Goal: Contribute content: Contribute content

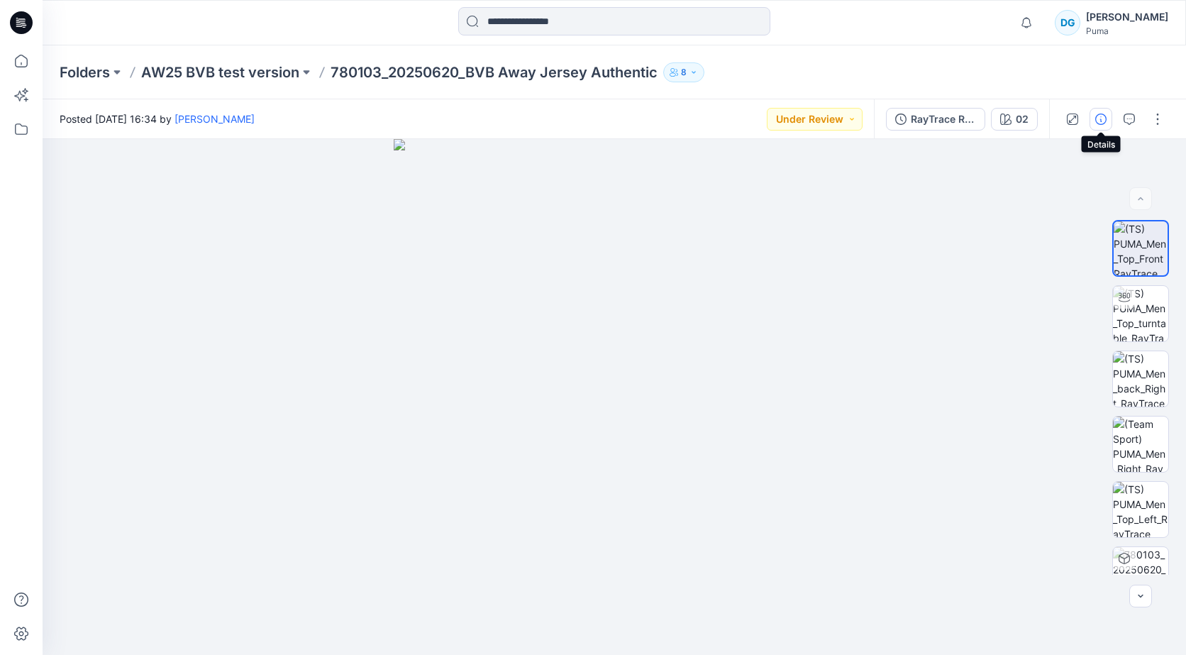
click at [1098, 116] on icon "button" at bounding box center [1100, 118] width 11 height 11
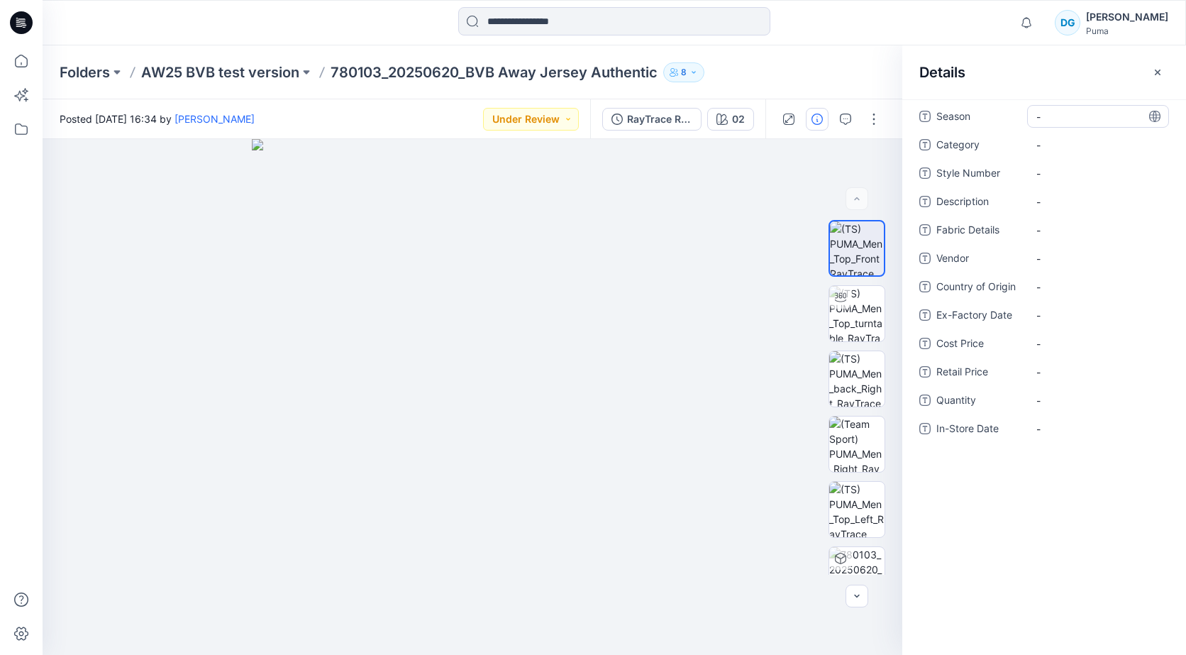
click at [1053, 118] on span "-" at bounding box center [1097, 116] width 123 height 15
click at [952, 146] on span "Category" at bounding box center [978, 146] width 85 height 20
click at [980, 372] on span "Retail Price" at bounding box center [978, 373] width 85 height 20
click at [1044, 365] on Price "-" at bounding box center [1097, 371] width 123 height 15
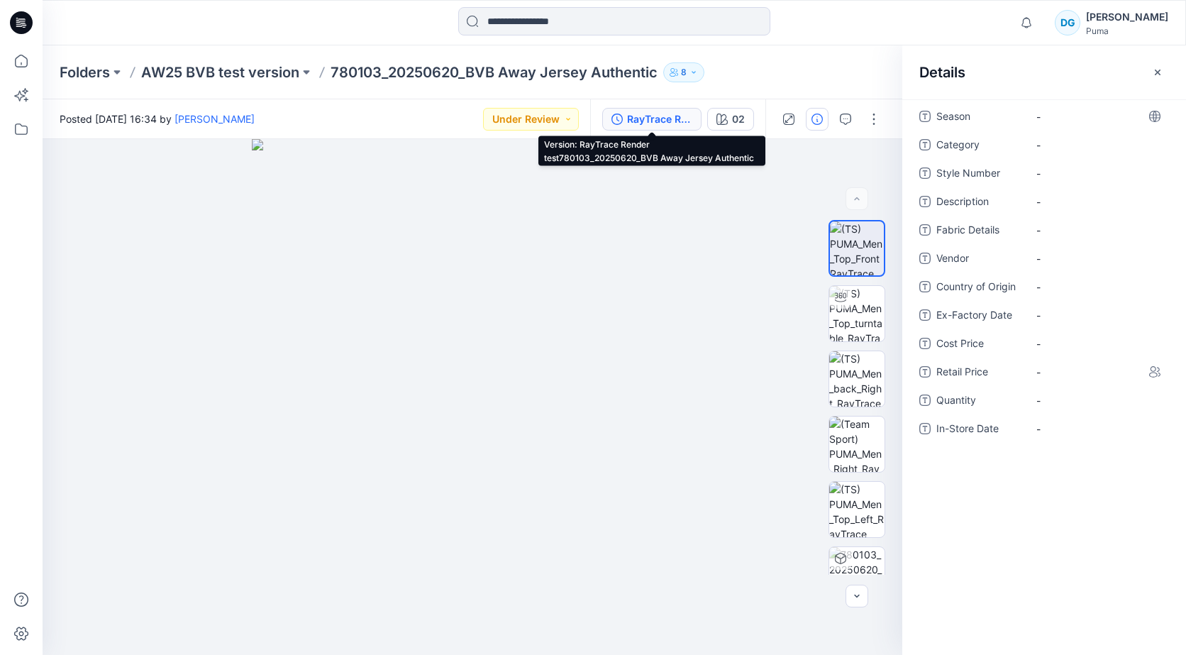
click at [640, 123] on div "RayTrace Render test780103_20250620_BVB Away Jersey Authentic" at bounding box center [659, 119] width 65 height 16
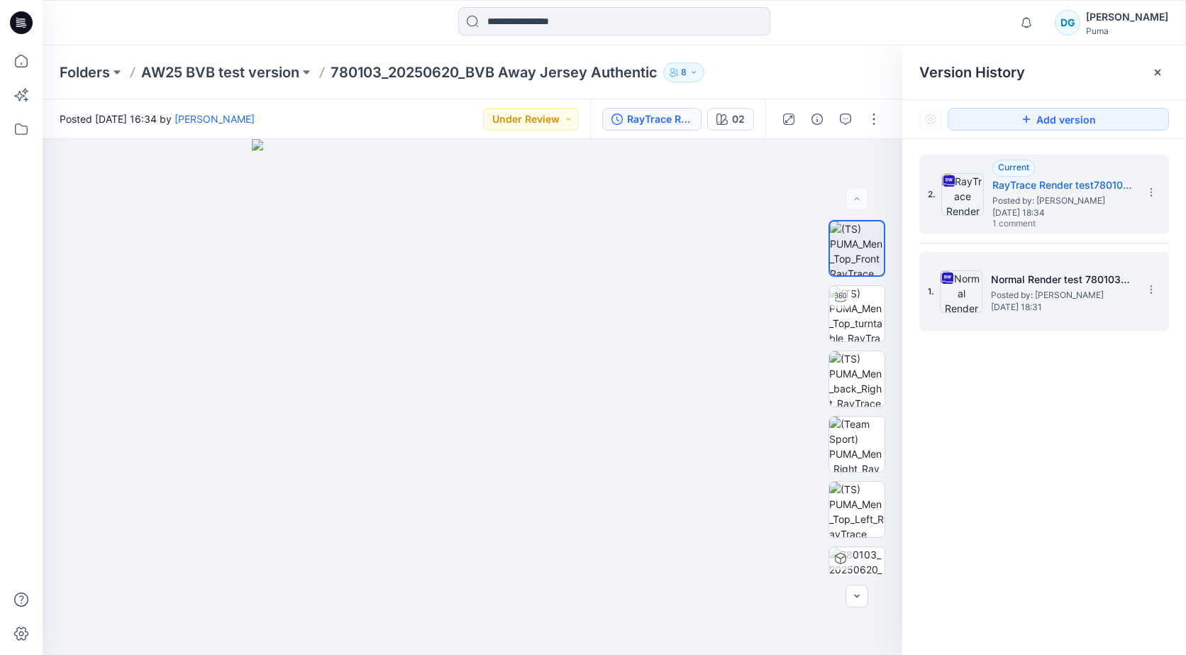
click at [1032, 298] on span "Posted by: [PERSON_NAME]" at bounding box center [1062, 295] width 142 height 14
click at [1034, 213] on span "[DATE] 18:34" at bounding box center [1063, 213] width 142 height 10
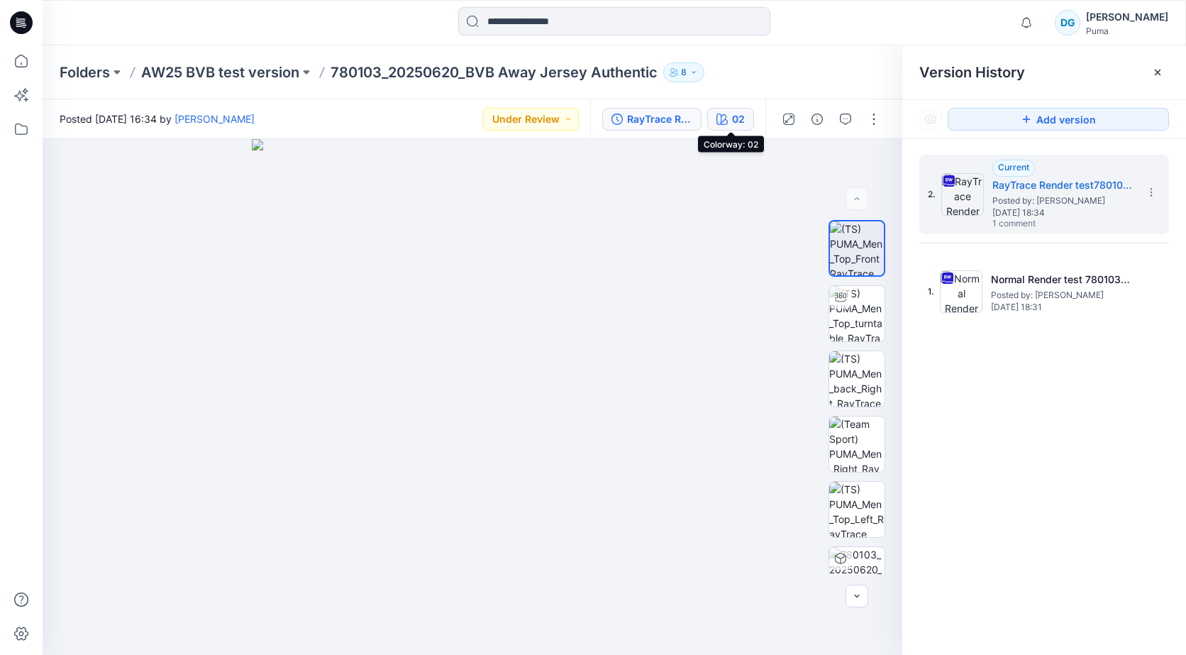
click at [735, 120] on div "02" at bounding box center [738, 119] width 13 height 16
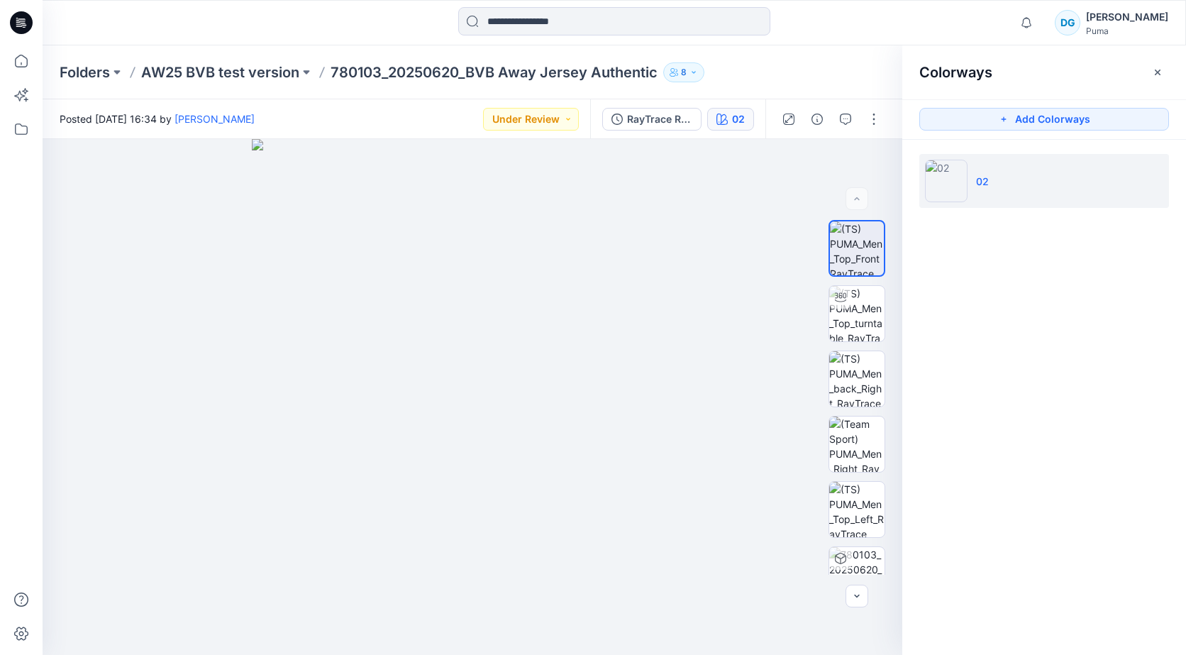
click at [735, 120] on div "02" at bounding box center [738, 119] width 13 height 16
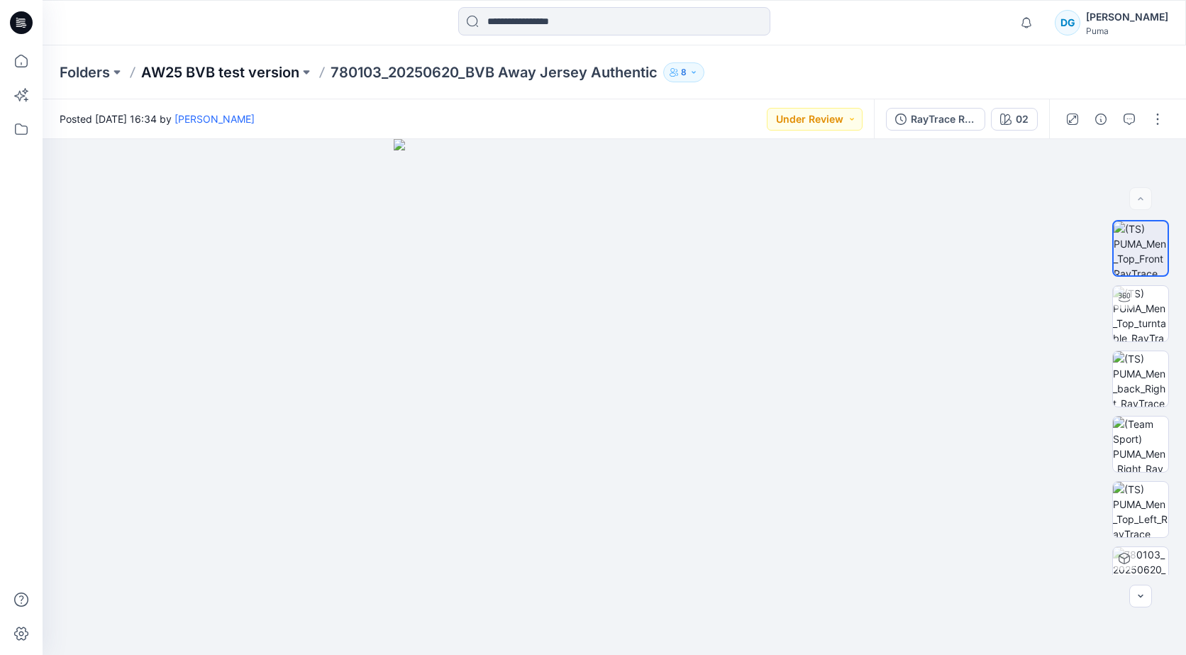
click at [263, 70] on p "AW25 BVB test version" at bounding box center [220, 72] width 158 height 20
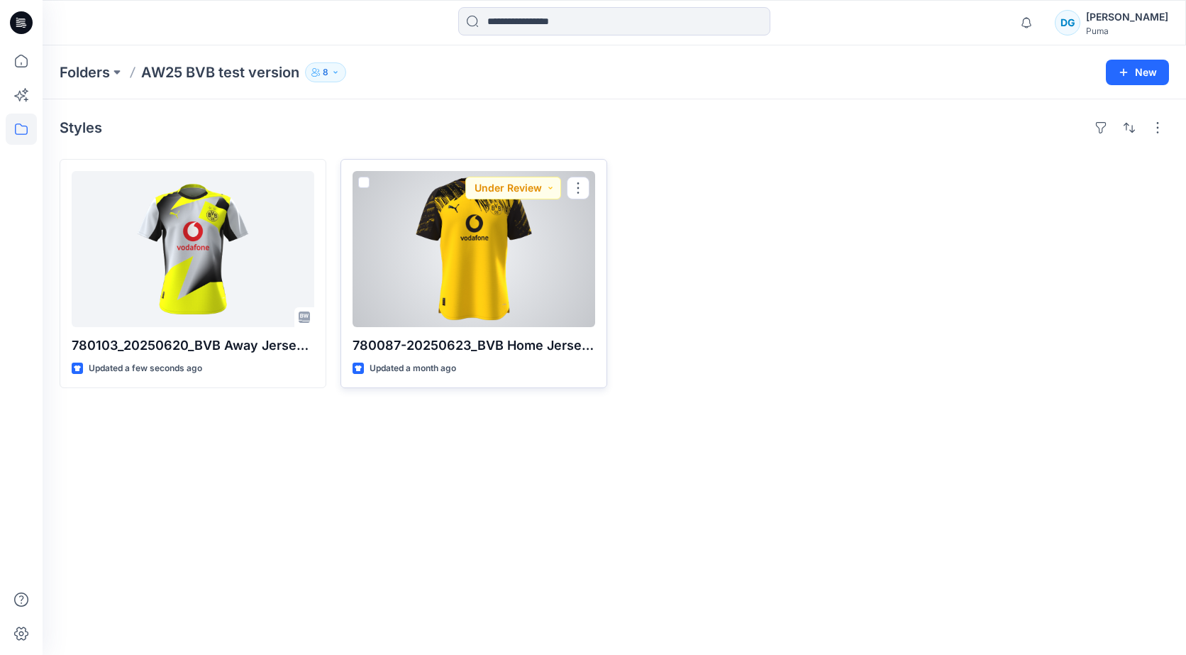
click at [455, 234] on div at bounding box center [473, 249] width 243 height 156
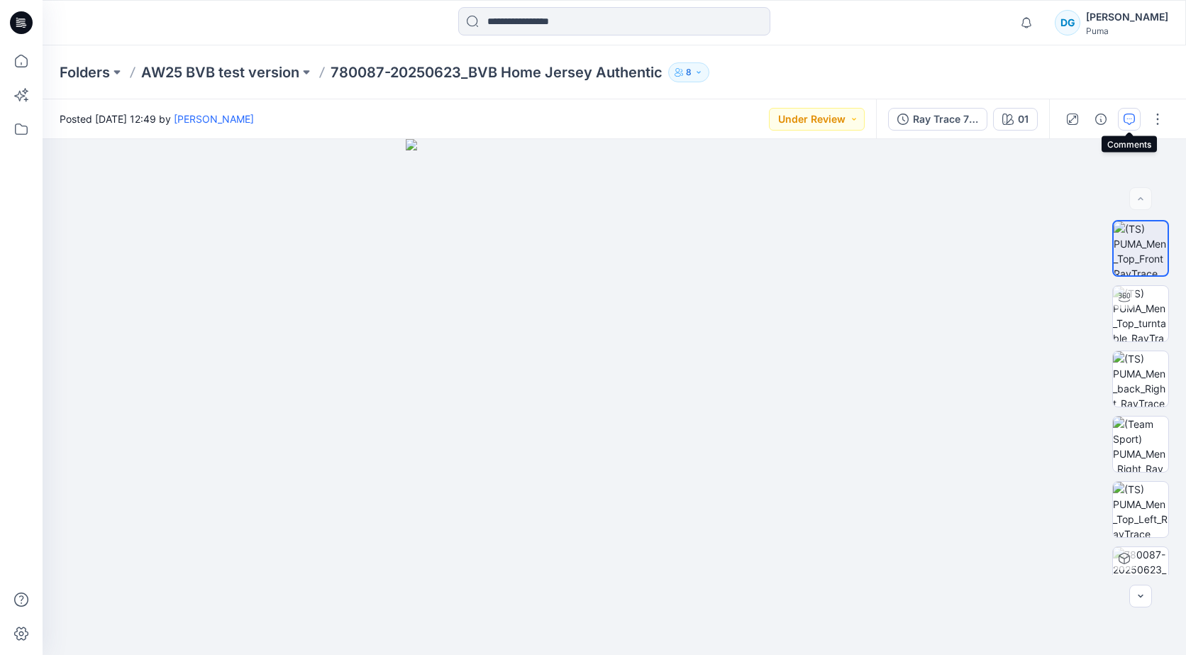
click at [1131, 118] on icon "button" at bounding box center [1129, 118] width 5 height 1
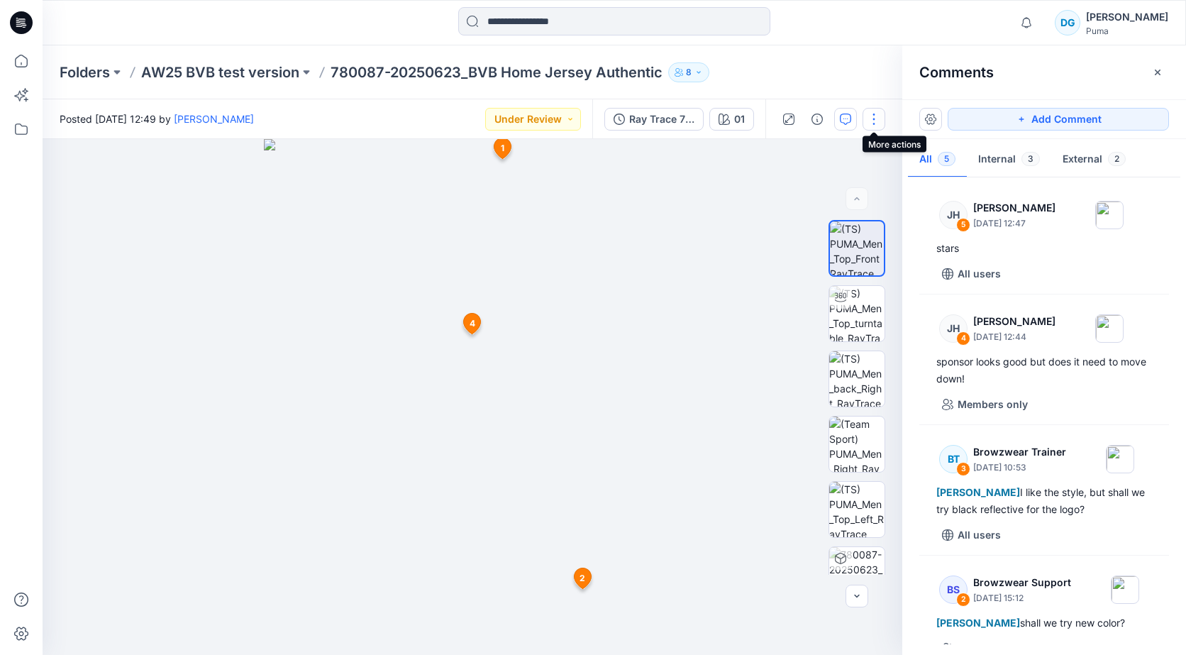
click at [872, 116] on button "button" at bounding box center [873, 119] width 23 height 23
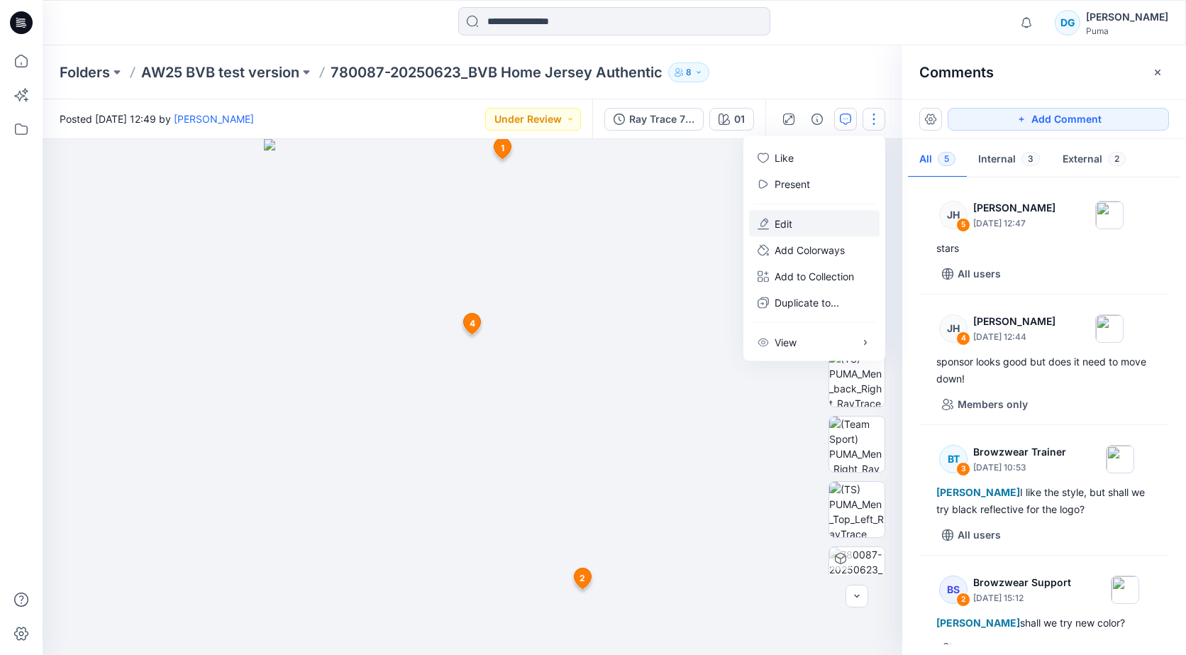
click at [783, 220] on p "Edit" at bounding box center [783, 223] width 18 height 15
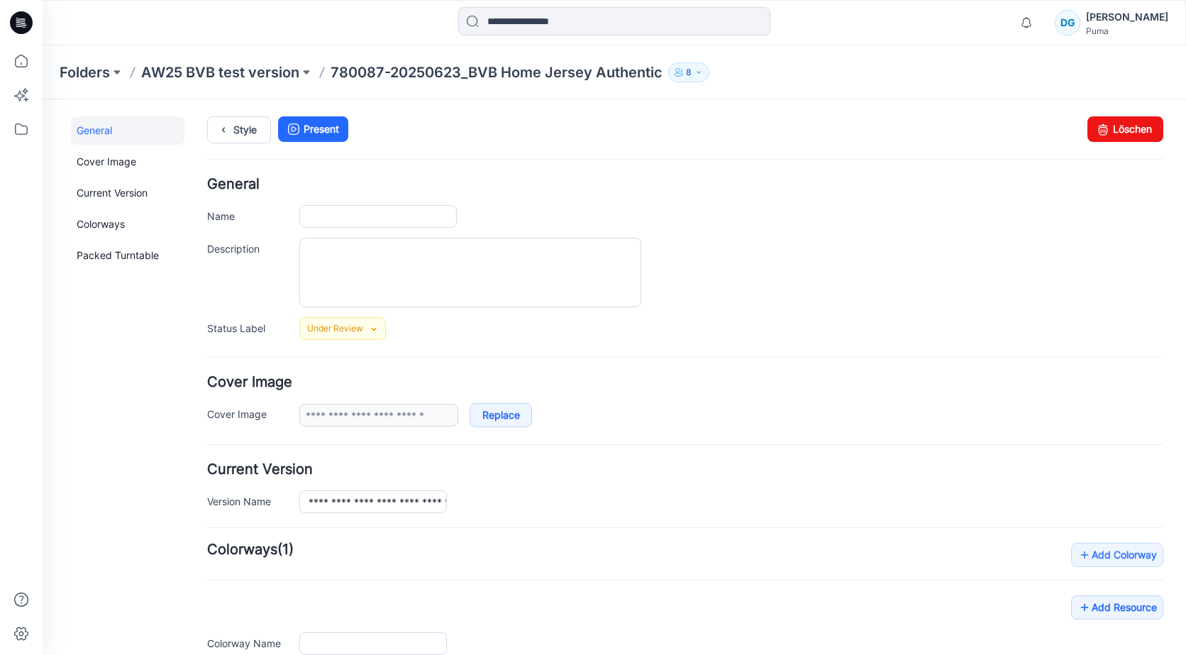
type input "**********"
type textarea "**********"
type input "**"
type input "**********"
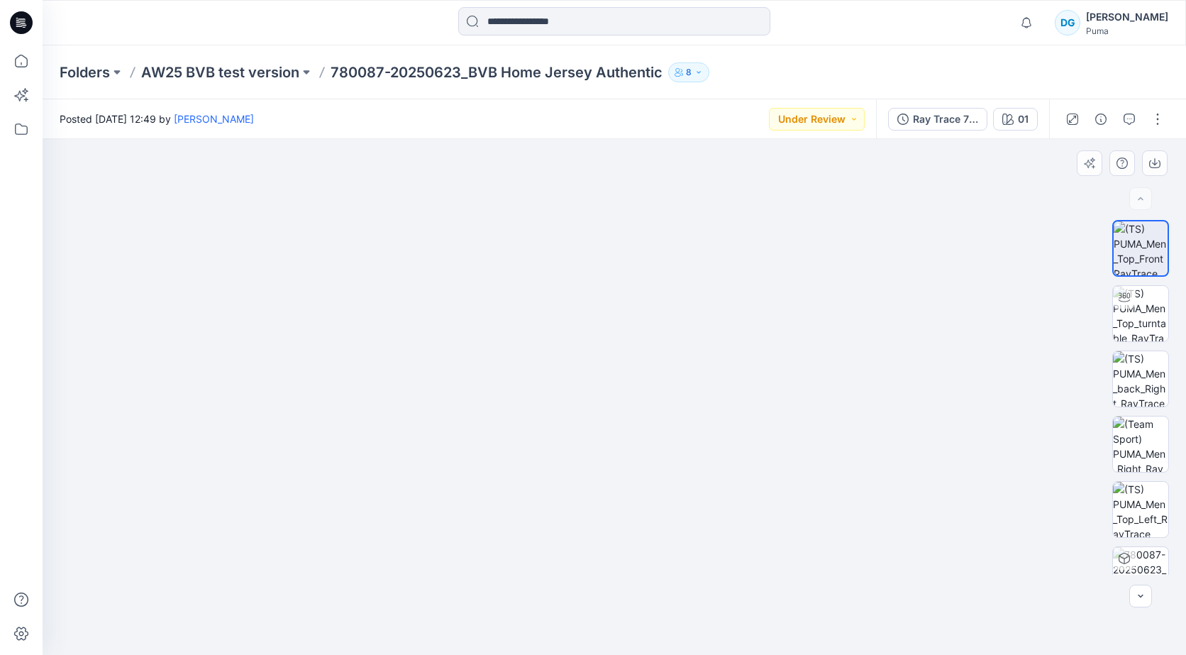
click at [632, 372] on img at bounding box center [614, 381] width 467 height 547
click at [630, 374] on img at bounding box center [614, 397] width 417 height 516
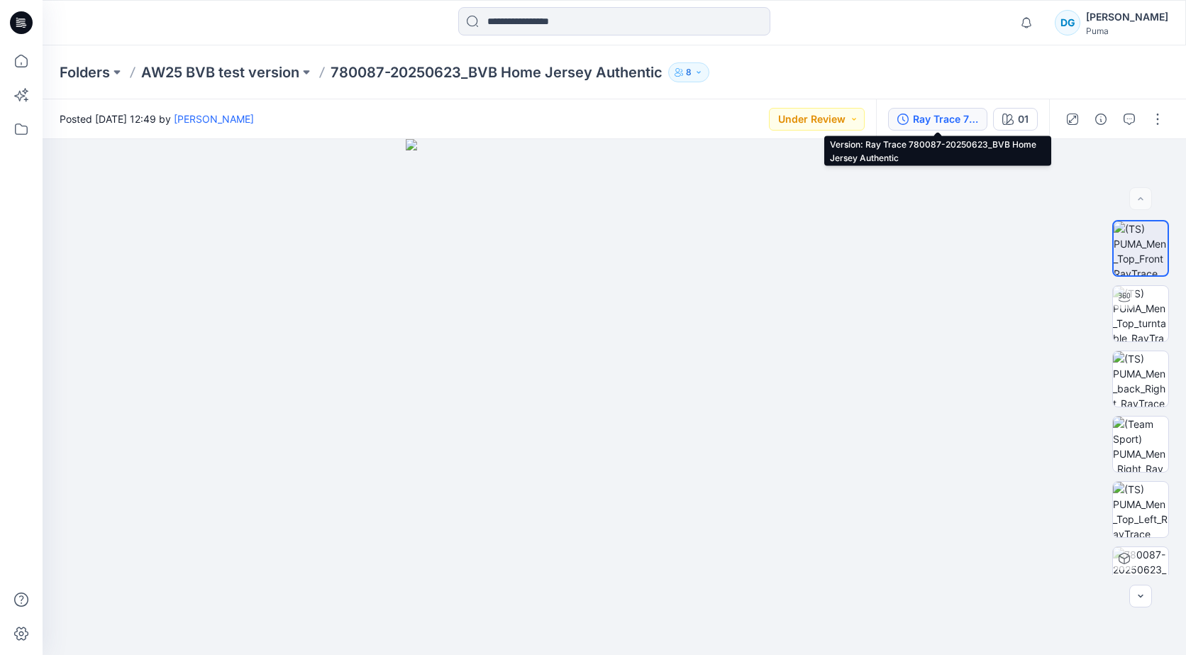
click at [971, 118] on div "Ray Trace 780087-20250623_BVB Home Jersey Authentic" at bounding box center [945, 119] width 65 height 16
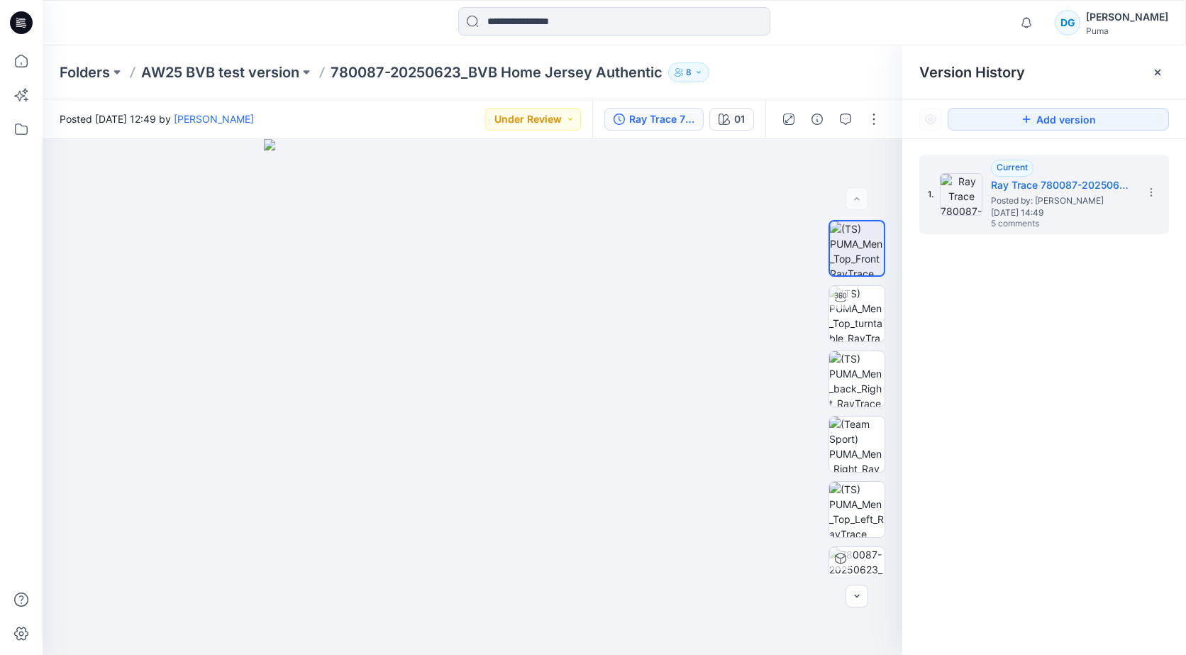
click at [700, 69] on icon "button" at bounding box center [698, 72] width 9 height 9
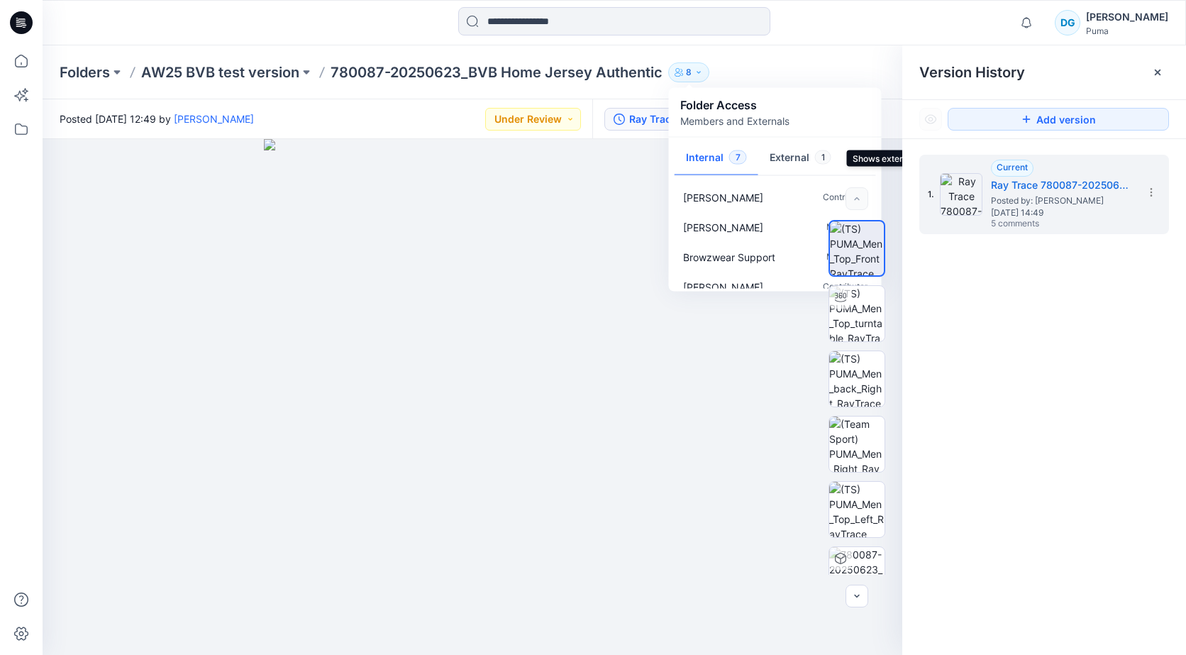
click at [785, 152] on button "External 1" at bounding box center [800, 158] width 84 height 36
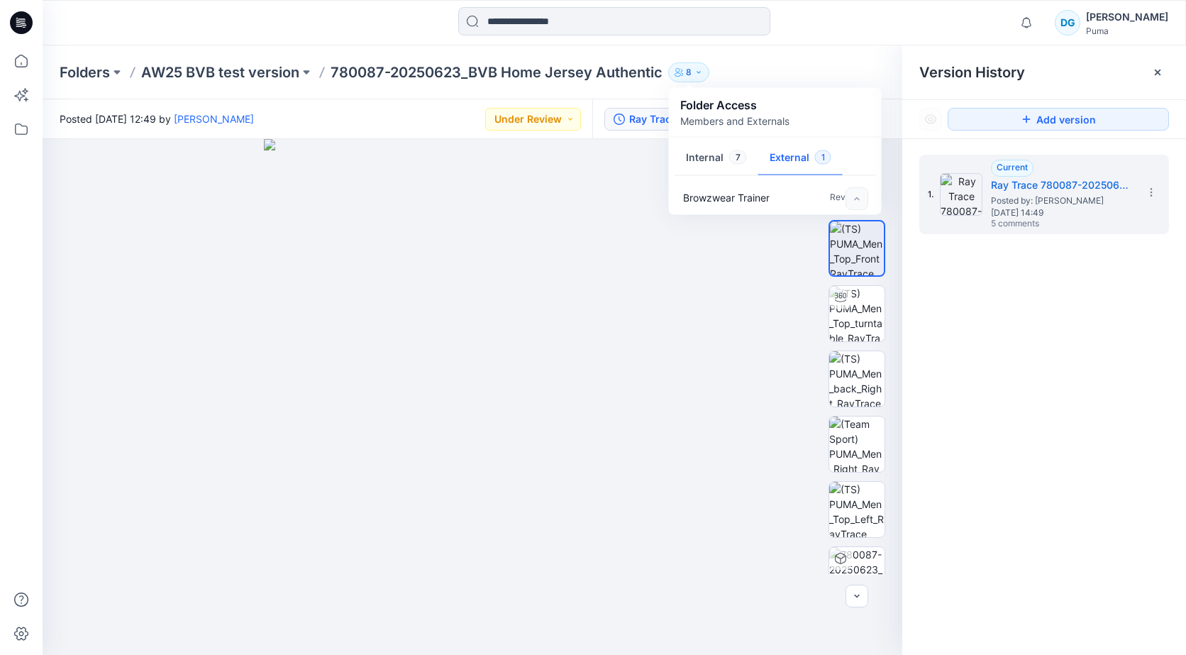
click at [696, 72] on icon "button" at bounding box center [698, 72] width 9 height 9
click at [706, 160] on button "Internal 7" at bounding box center [716, 158] width 84 height 36
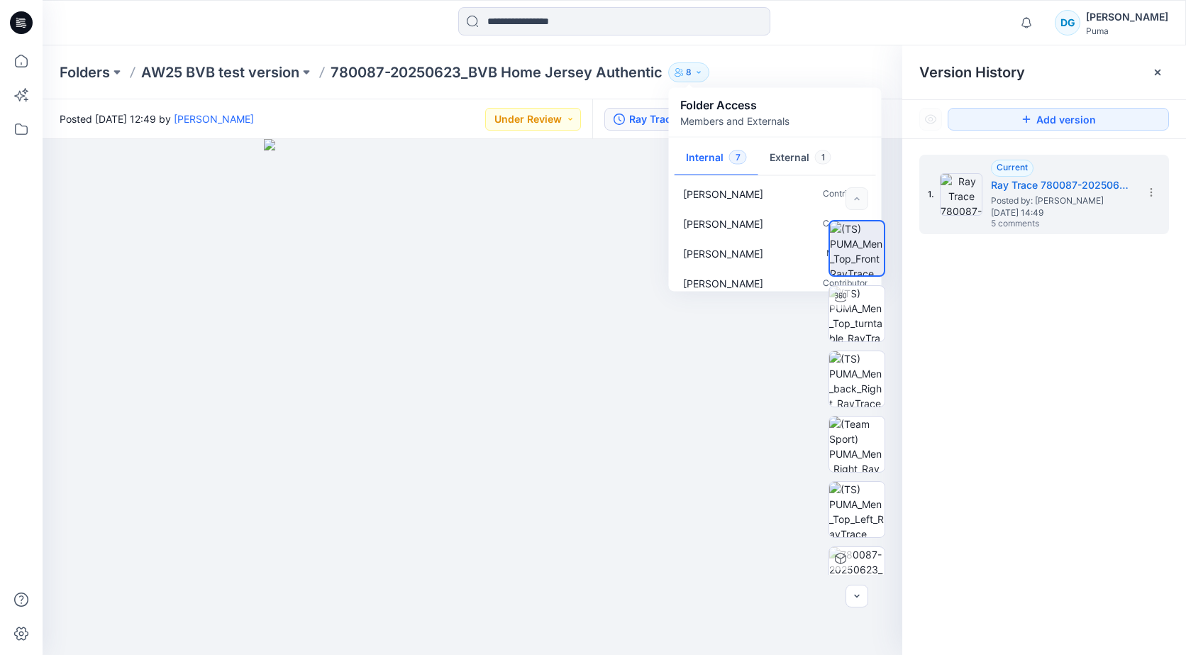
scroll to position [102, 0]
click at [857, 198] on div at bounding box center [856, 198] width 23 height 23
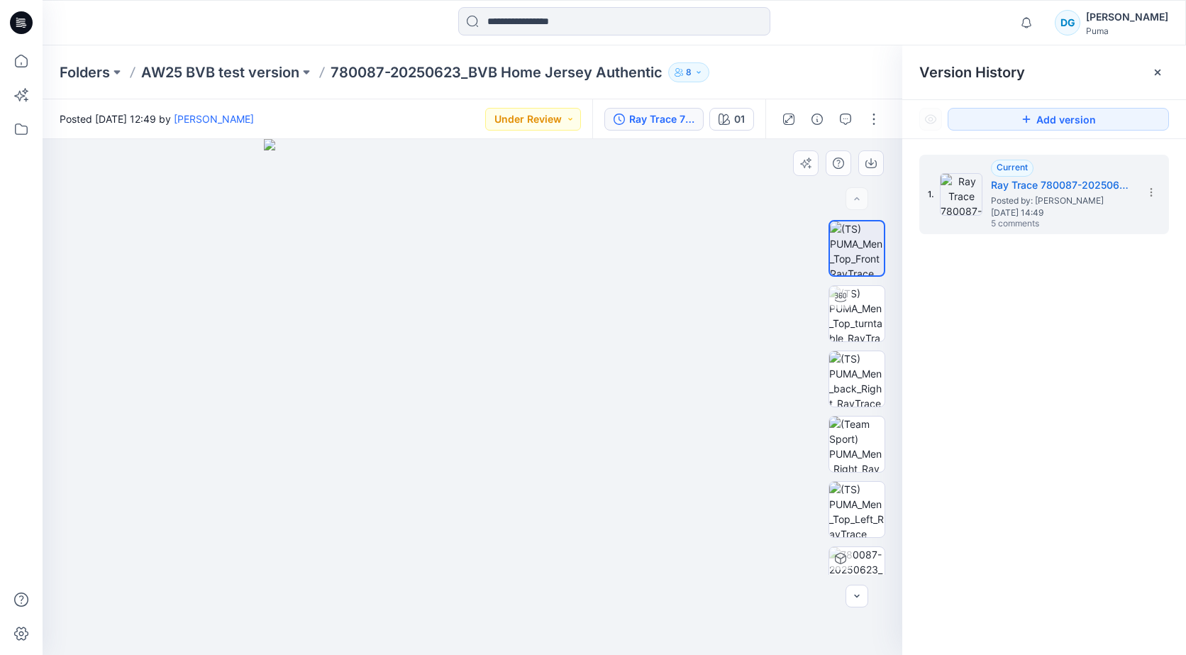
click at [764, 215] on div at bounding box center [472, 397] width 859 height 516
click at [1156, 72] on icon at bounding box center [1157, 72] width 6 height 6
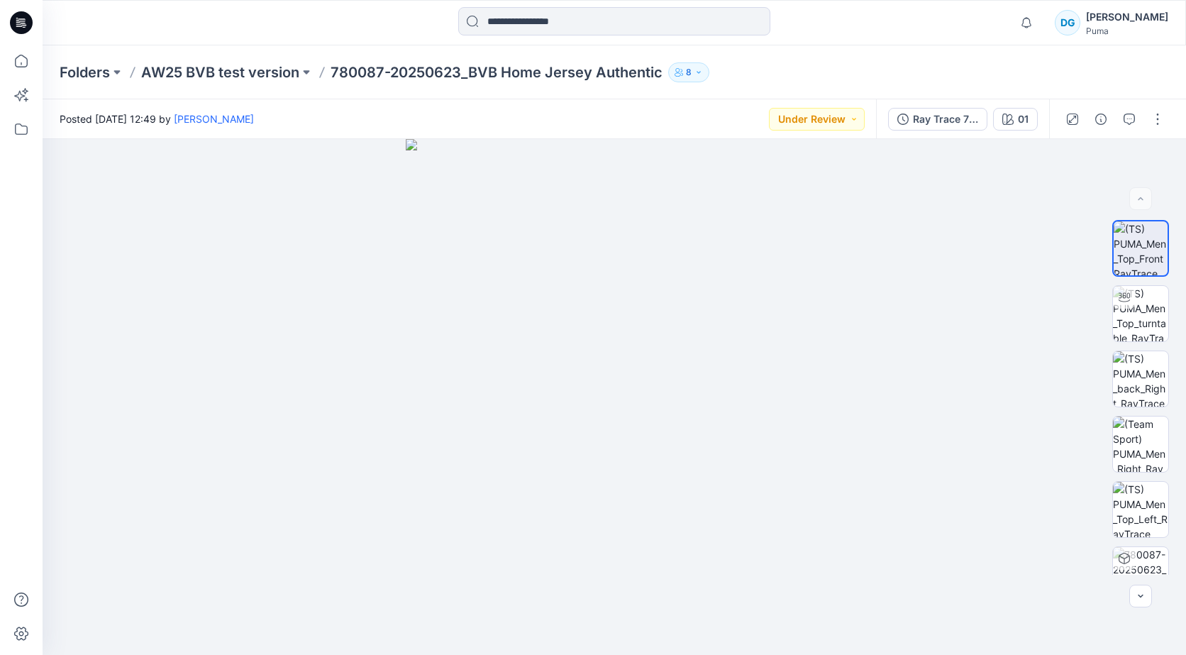
click at [700, 74] on icon "button" at bounding box center [698, 72] width 9 height 9
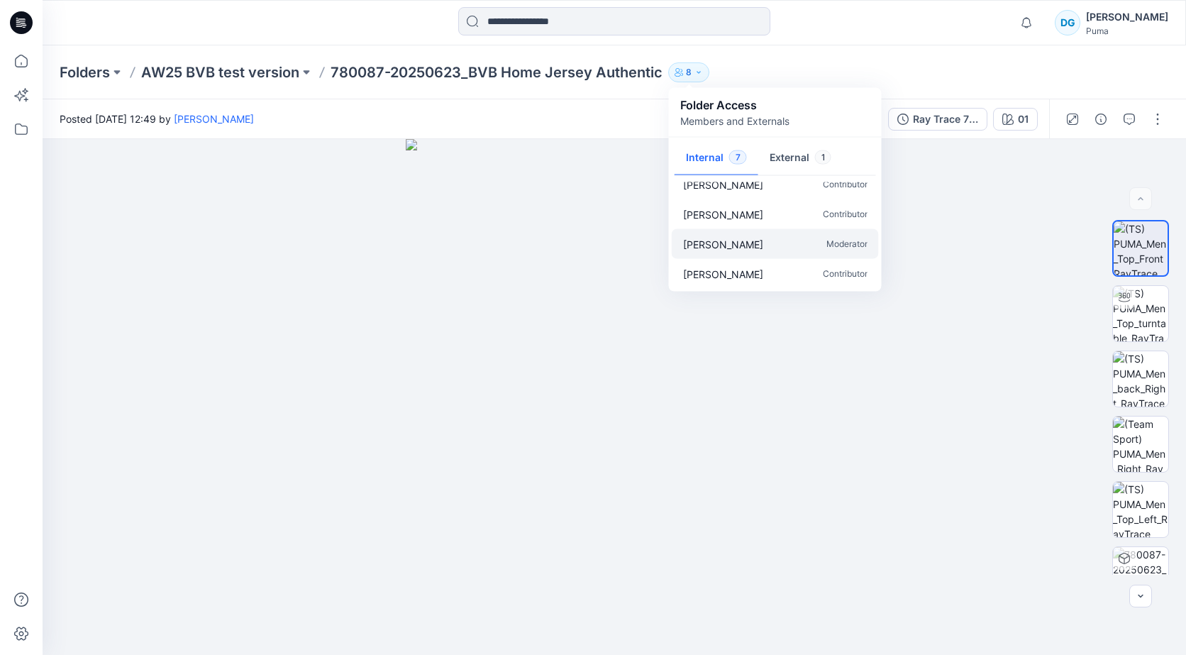
click at [730, 243] on p "Paul Herzfeld" at bounding box center [723, 243] width 80 height 15
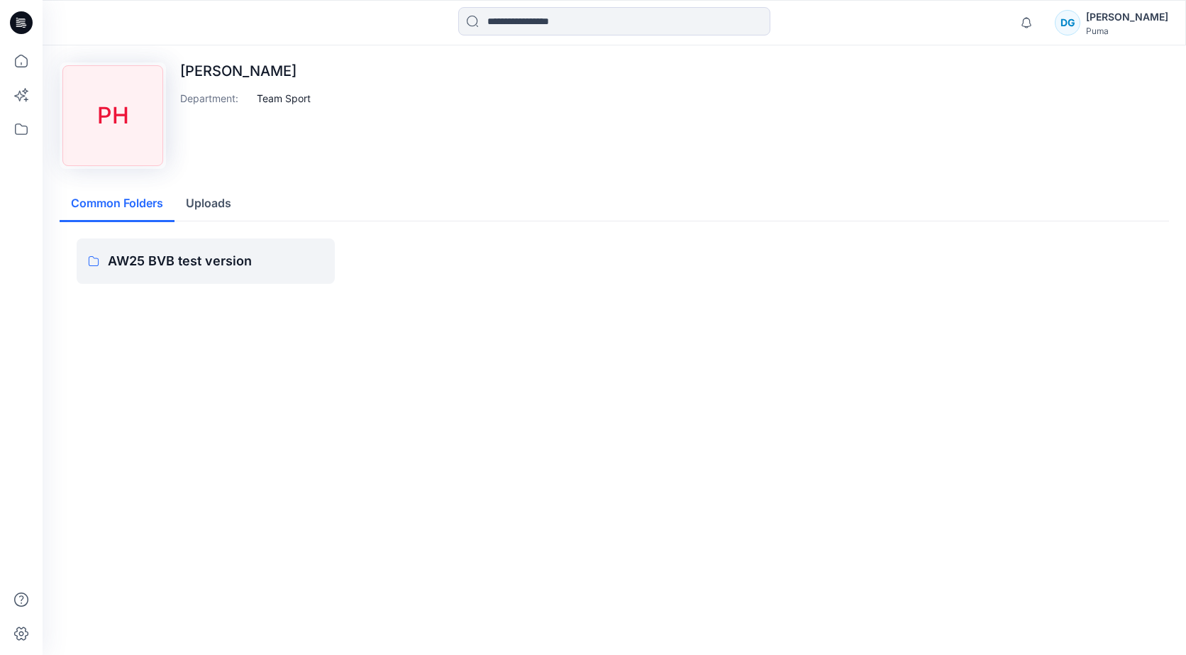
click at [23, 23] on icon at bounding box center [24, 23] width 6 height 1
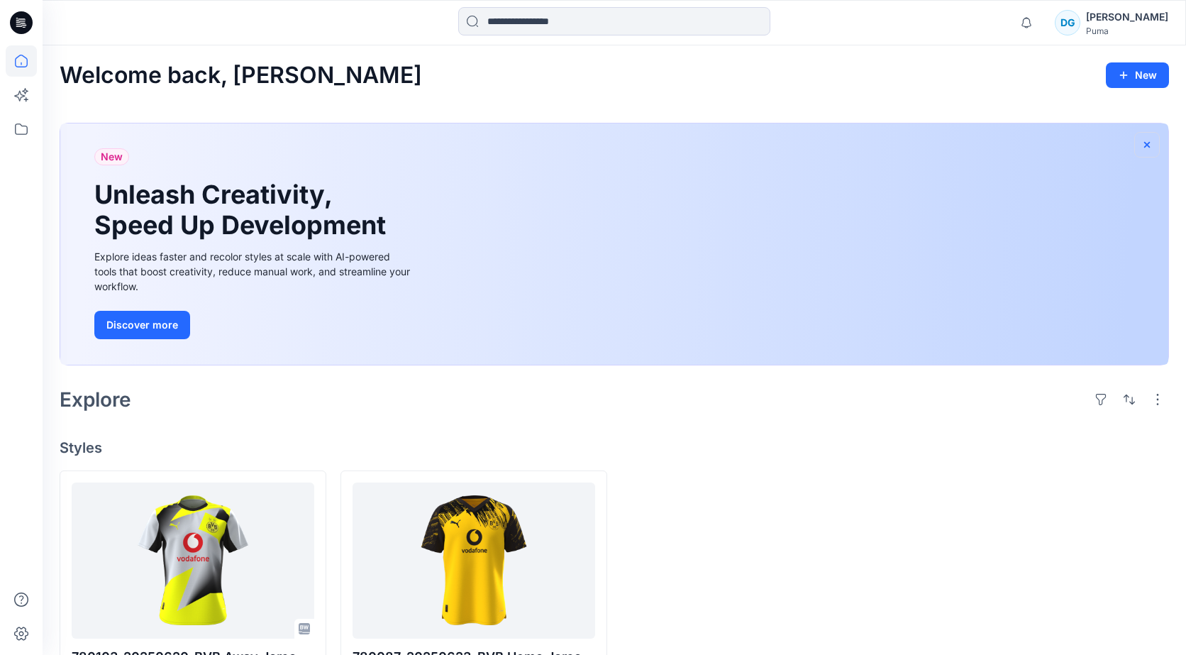
click at [1144, 140] on icon "button" at bounding box center [1146, 144] width 11 height 11
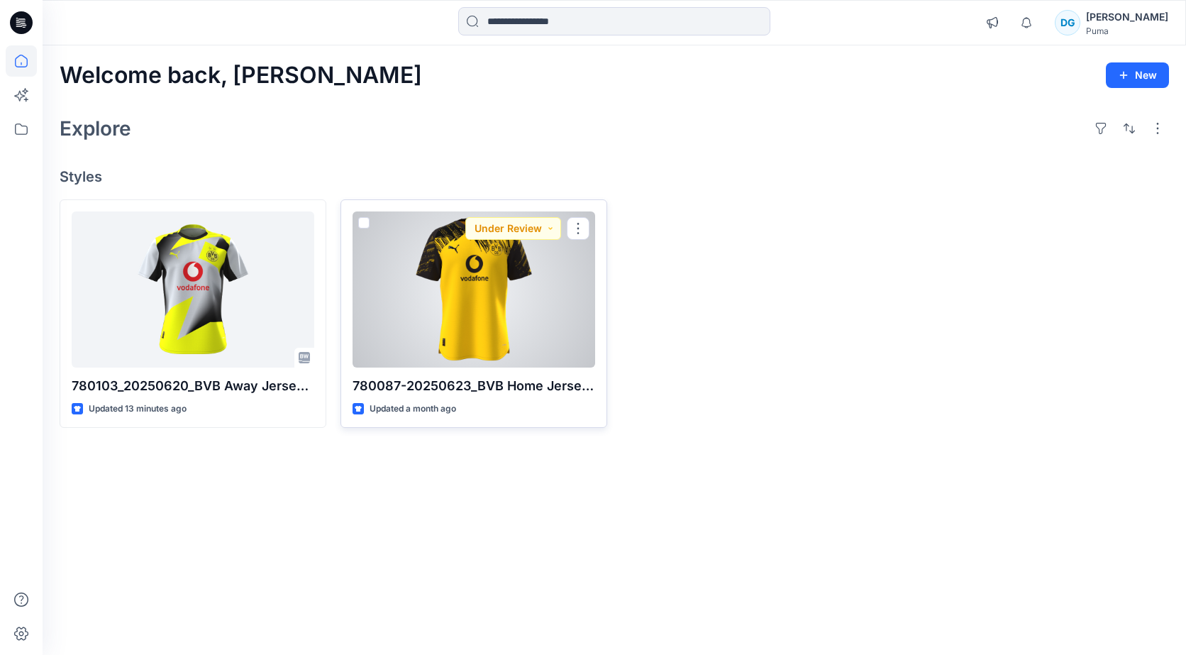
click at [447, 289] on div at bounding box center [473, 289] width 243 height 156
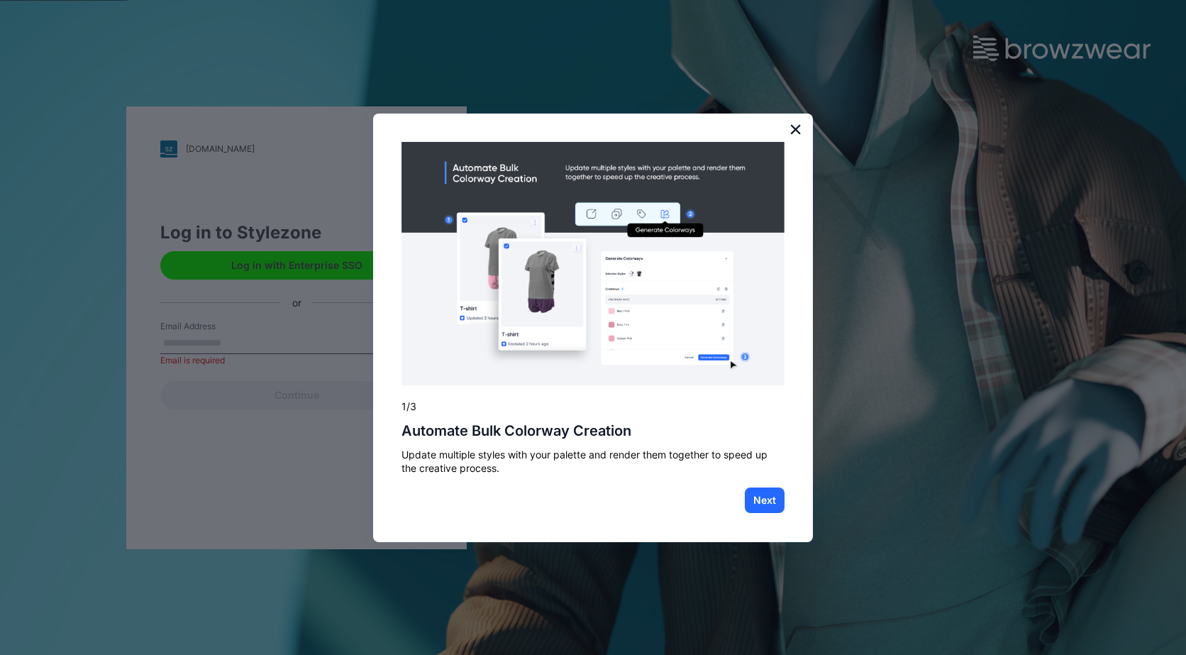
click at [796, 126] on button "×" at bounding box center [795, 129] width 13 height 23
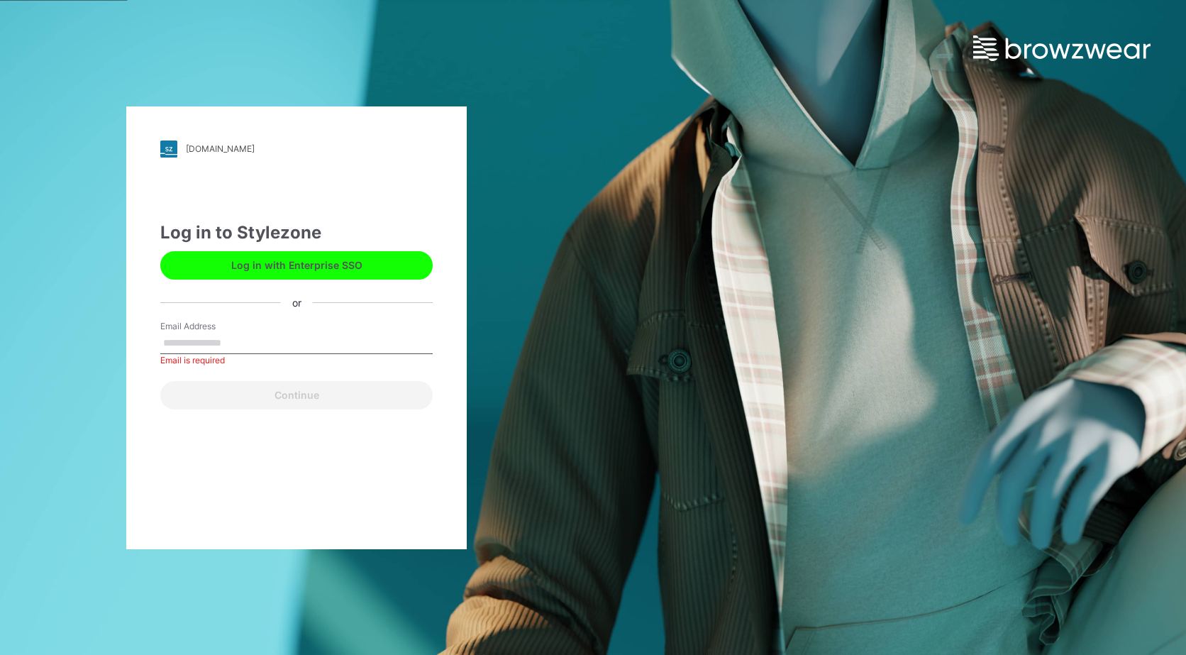
click at [201, 345] on input "Email Address" at bounding box center [296, 343] width 272 height 21
click at [307, 255] on button "Log in with Enterprise SSO" at bounding box center [296, 265] width 272 height 28
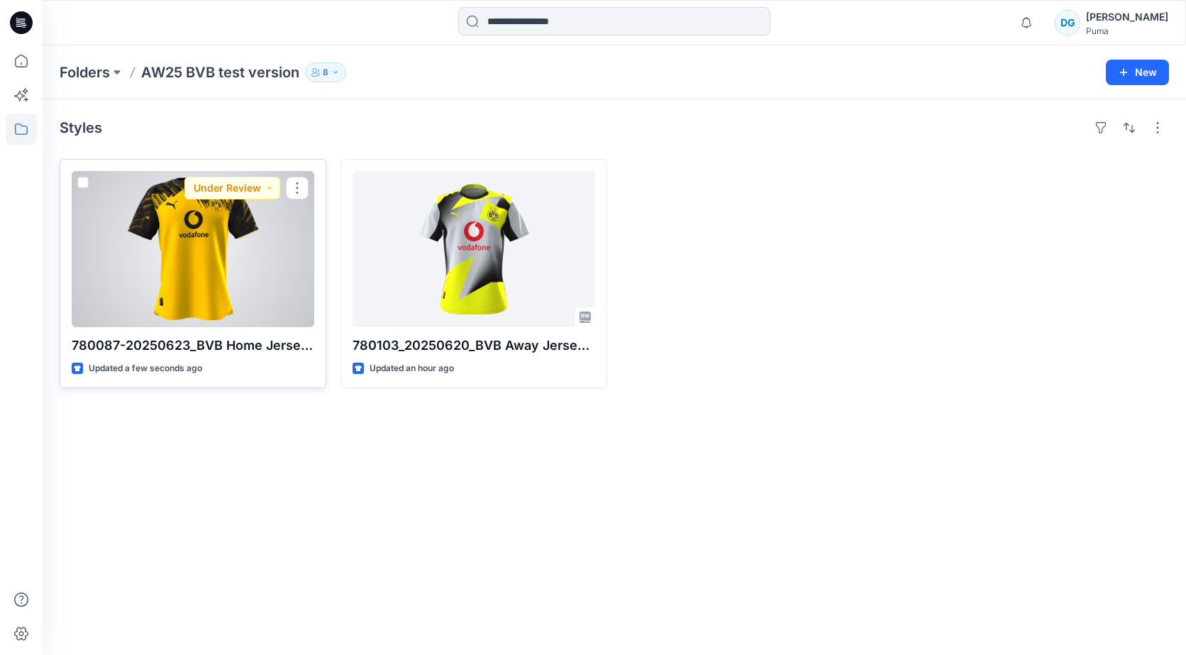
click at [267, 233] on div at bounding box center [193, 249] width 243 height 156
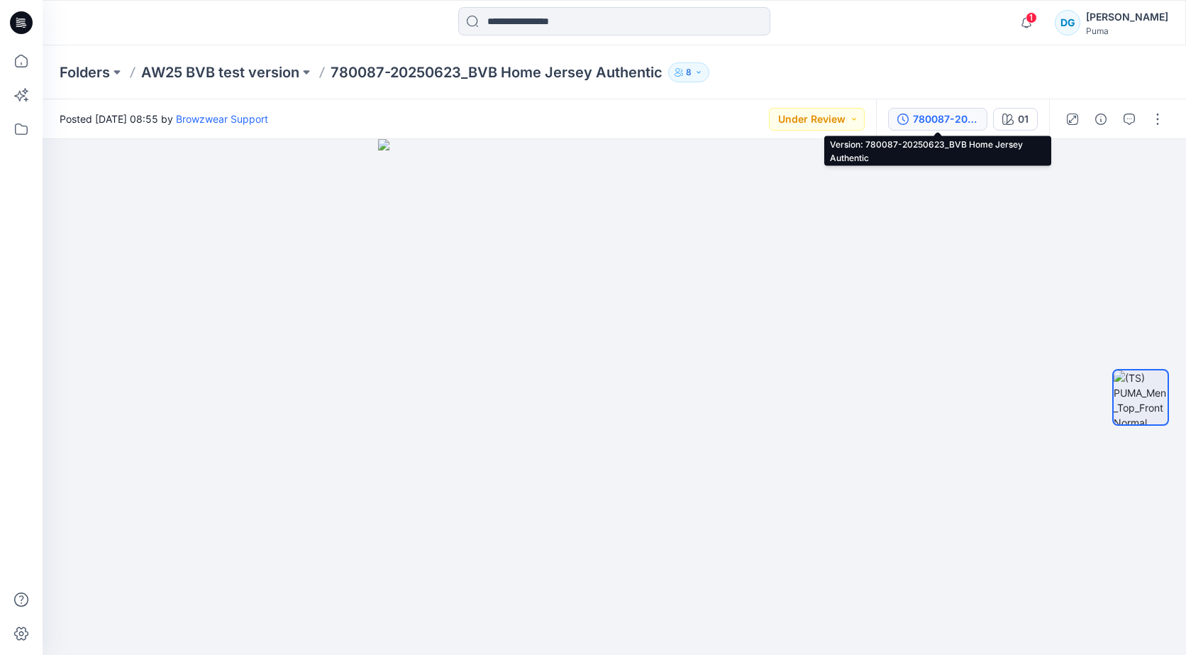
click at [956, 117] on div "780087-20250623_BVB Home Jersey Authentic" at bounding box center [945, 119] width 65 height 16
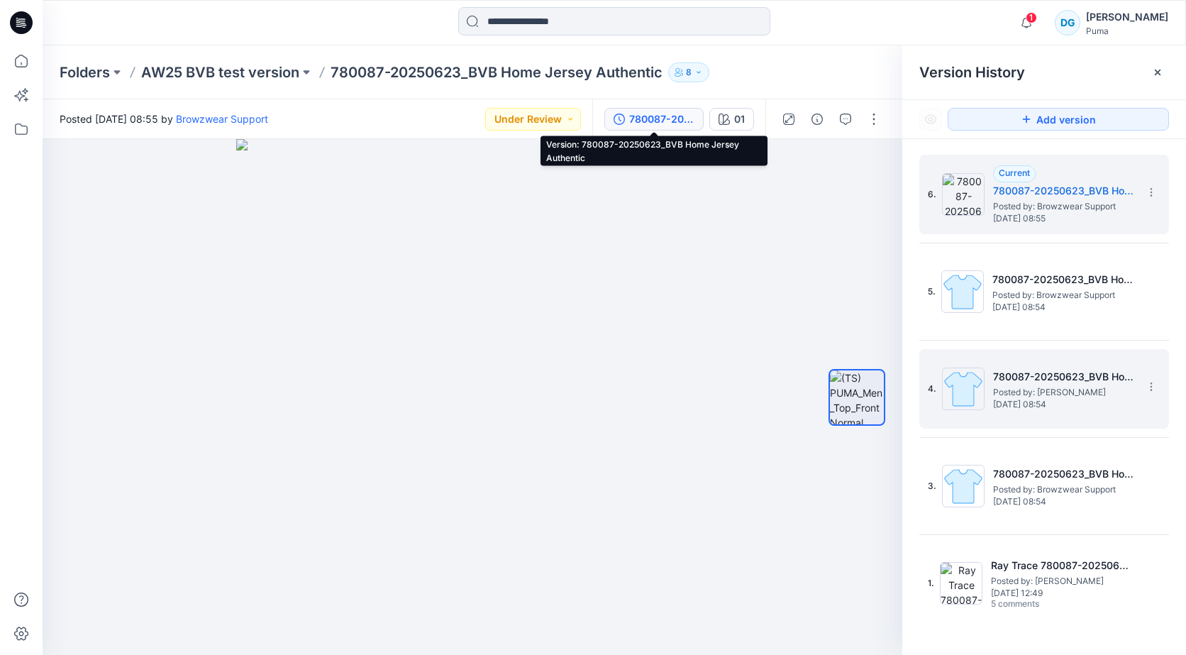
click at [1051, 395] on span "Posted by: [PERSON_NAME]" at bounding box center [1064, 392] width 142 height 14
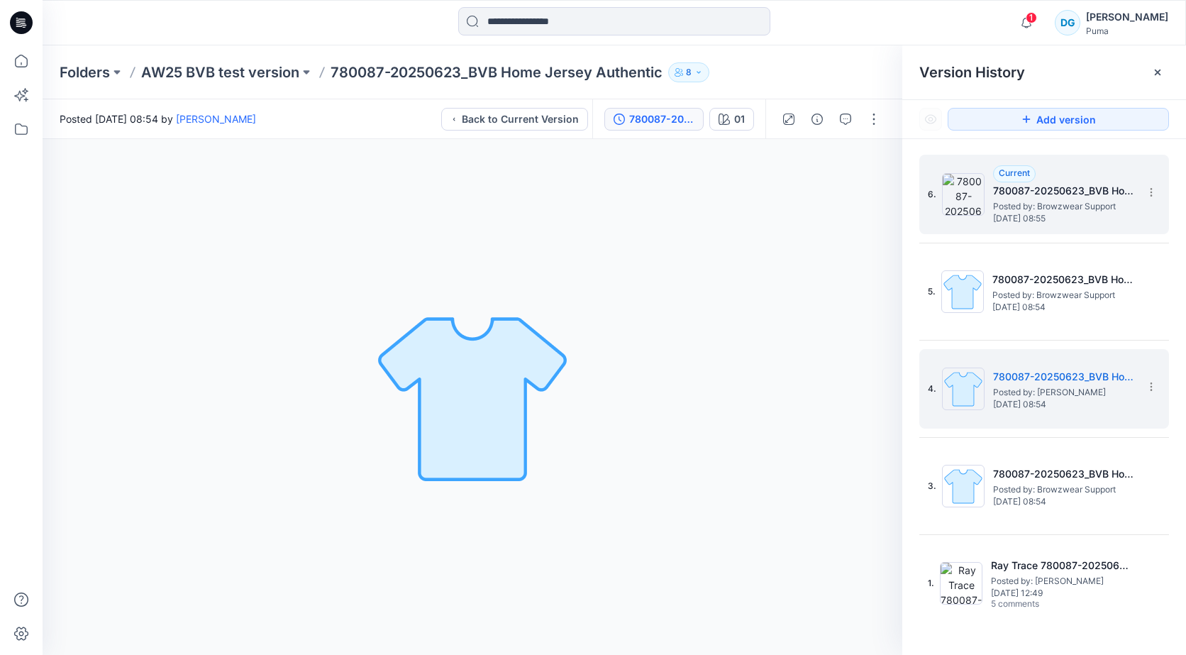
click at [1049, 208] on span "Posted by: Browzwear Support" at bounding box center [1064, 206] width 142 height 14
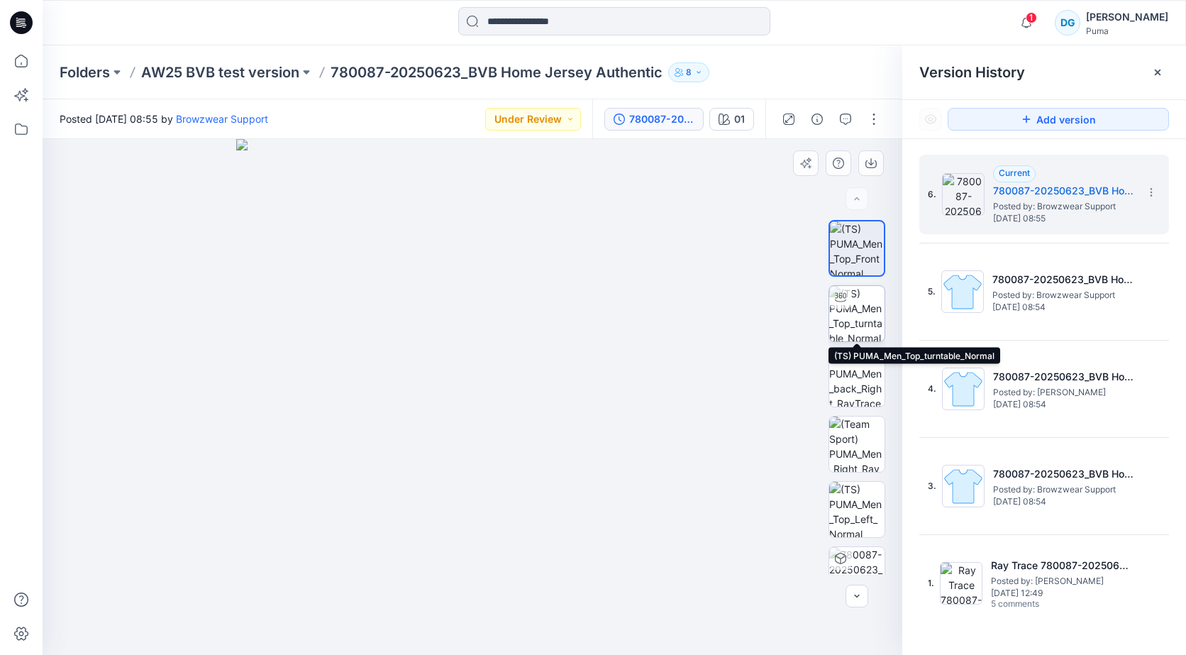
click at [853, 308] on img at bounding box center [856, 313] width 55 height 55
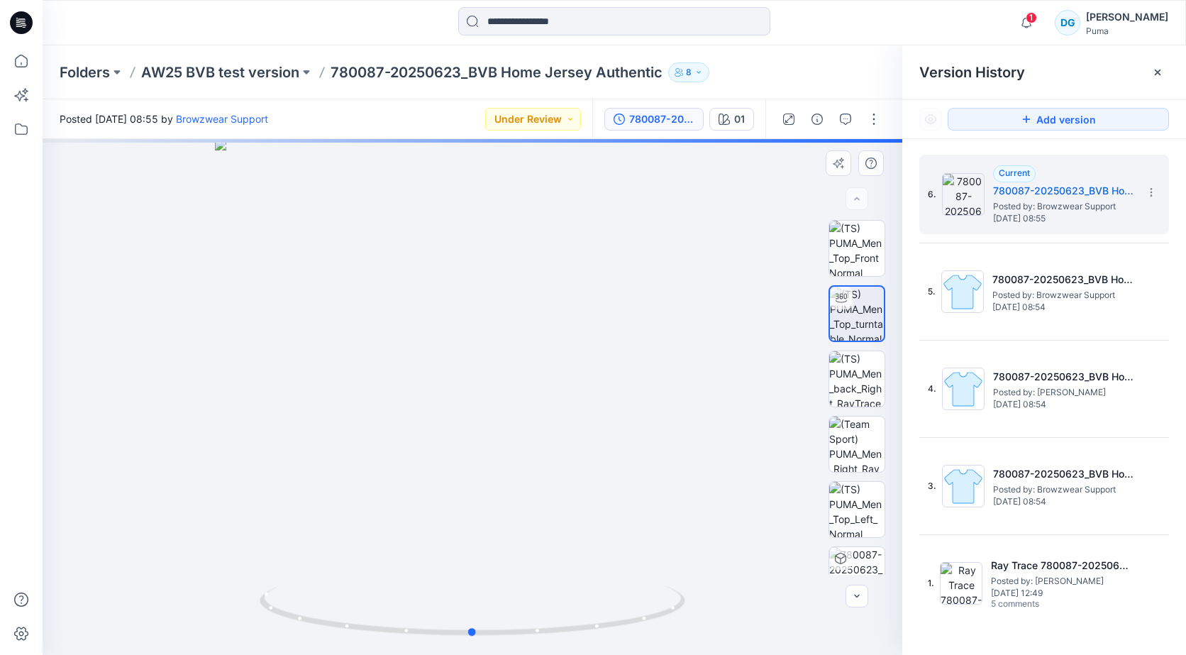
drag, startPoint x: 474, startPoint y: 440, endPoint x: 519, endPoint y: 564, distance: 131.9
click at [738, 439] on div at bounding box center [472, 397] width 859 height 516
drag, startPoint x: 460, startPoint y: 616, endPoint x: 246, endPoint y: 544, distance: 225.1
click at [246, 544] on div at bounding box center [472, 397] width 859 height 516
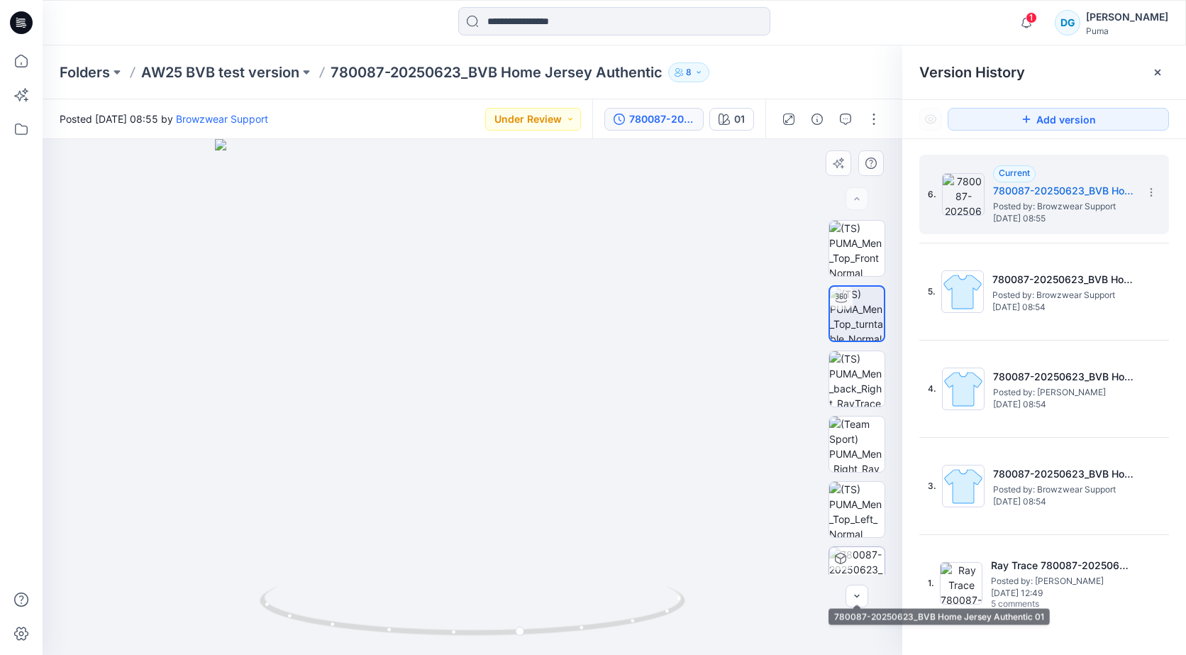
click at [865, 557] on img at bounding box center [856, 574] width 55 height 55
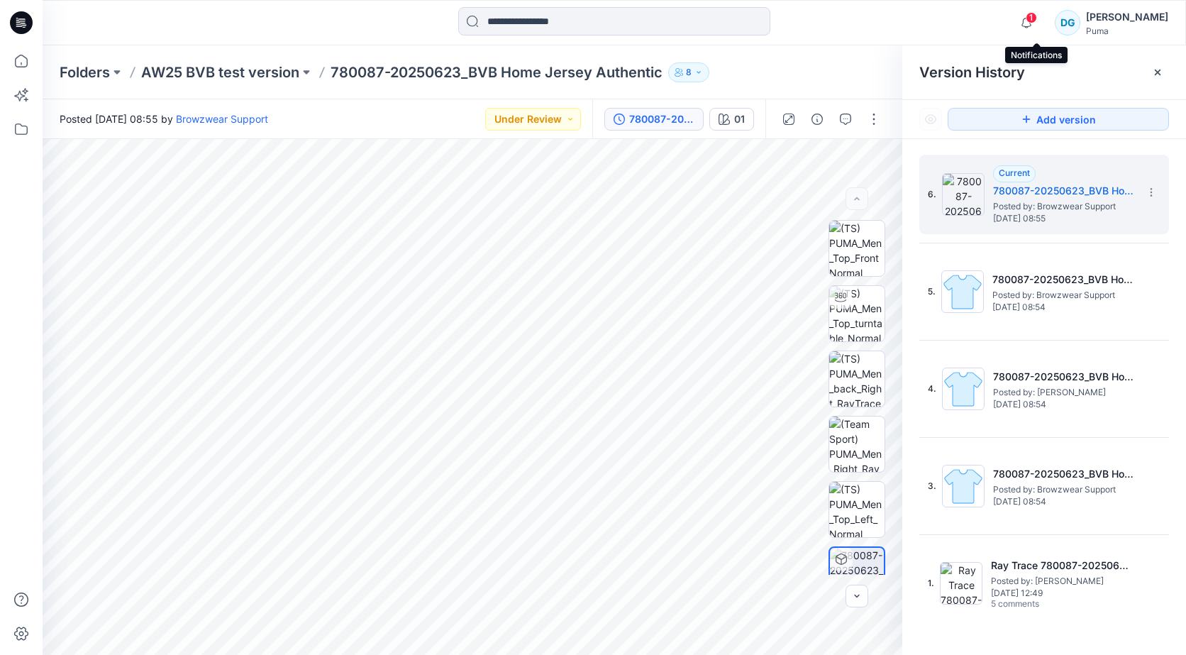
click at [1037, 19] on span "1" at bounding box center [1030, 17] width 11 height 11
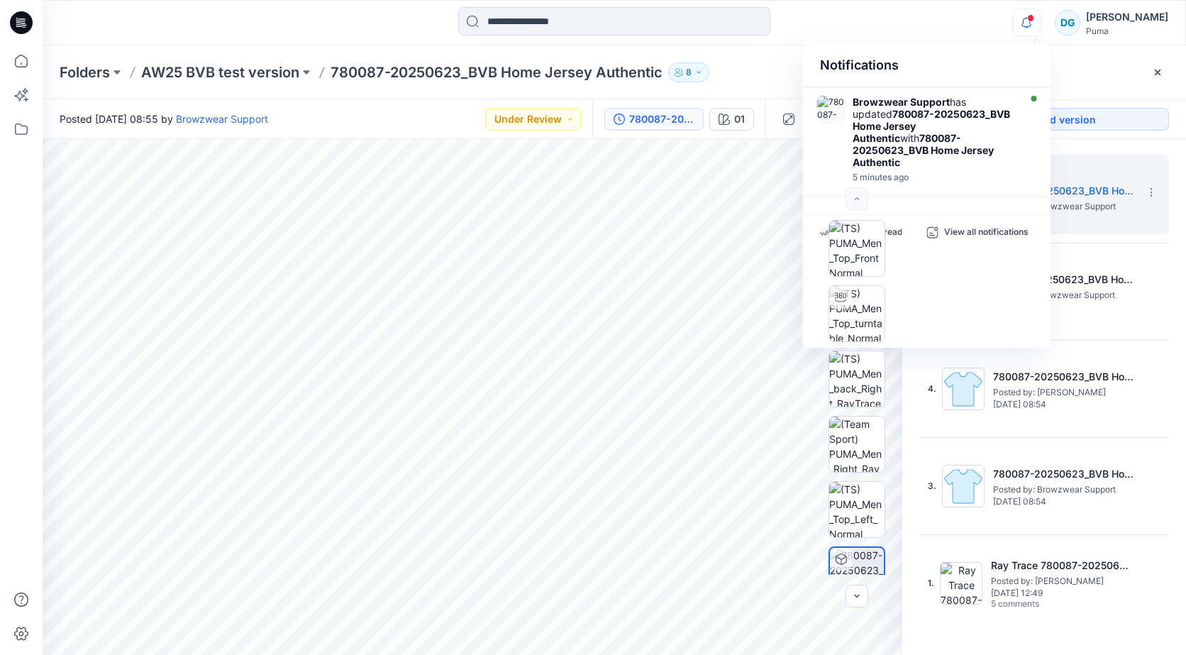
click at [1034, 19] on span at bounding box center [1030, 18] width 7 height 8
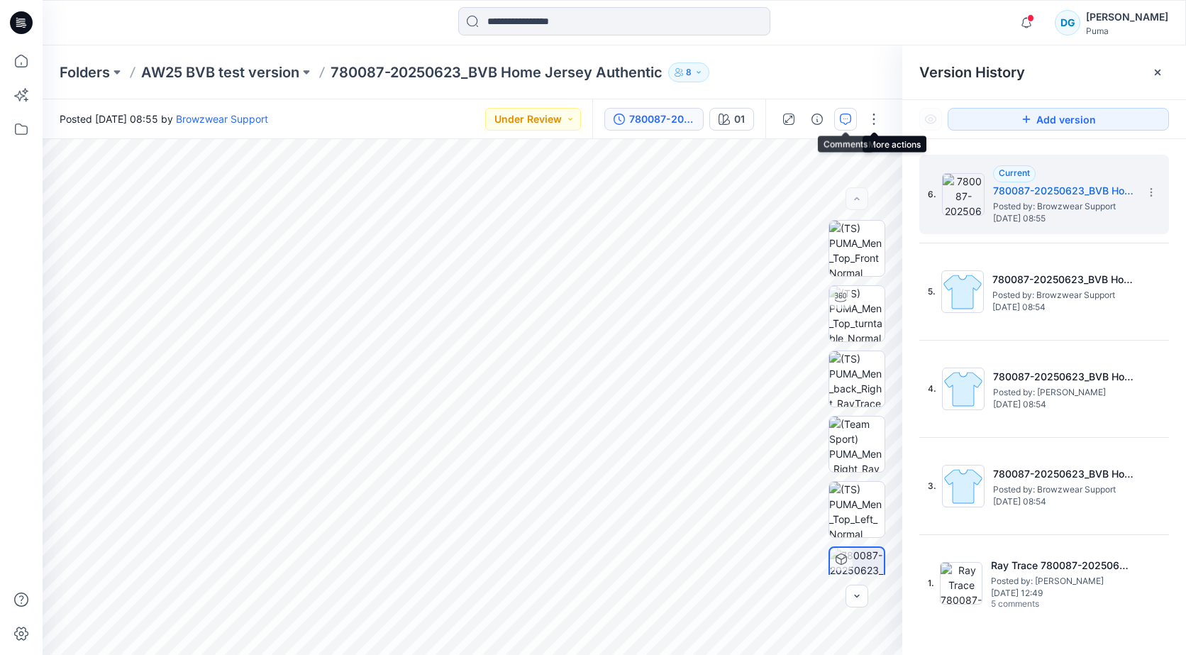
click at [847, 116] on icon "button" at bounding box center [845, 118] width 11 height 11
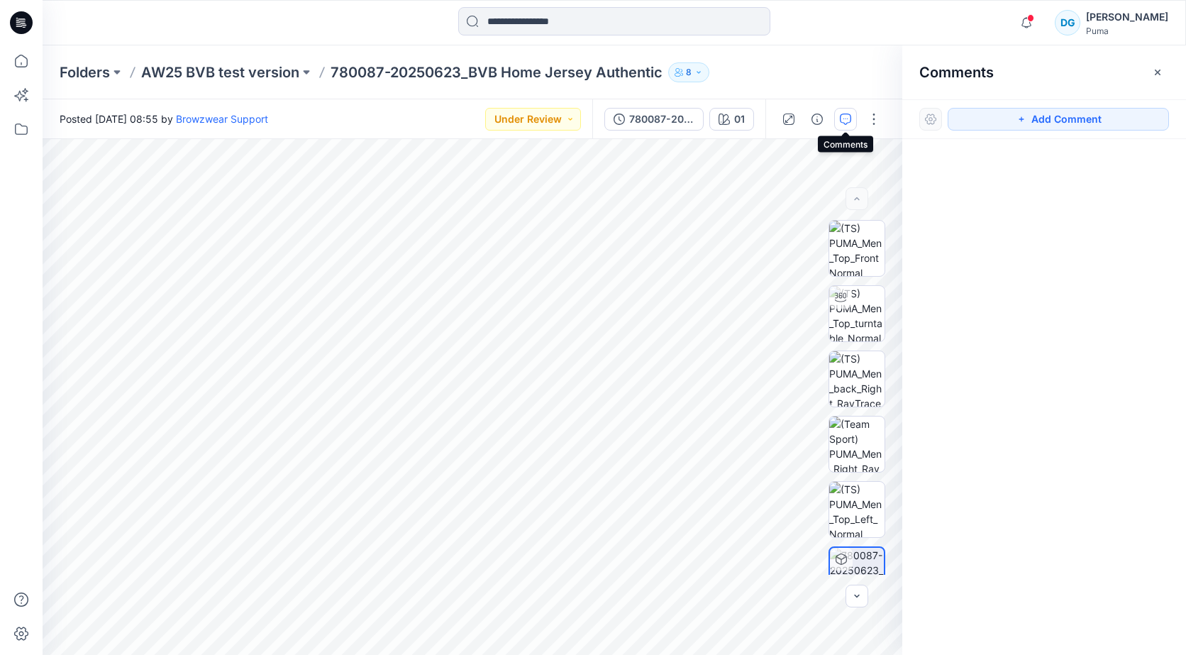
click at [845, 118] on icon "button" at bounding box center [845, 118] width 11 height 11
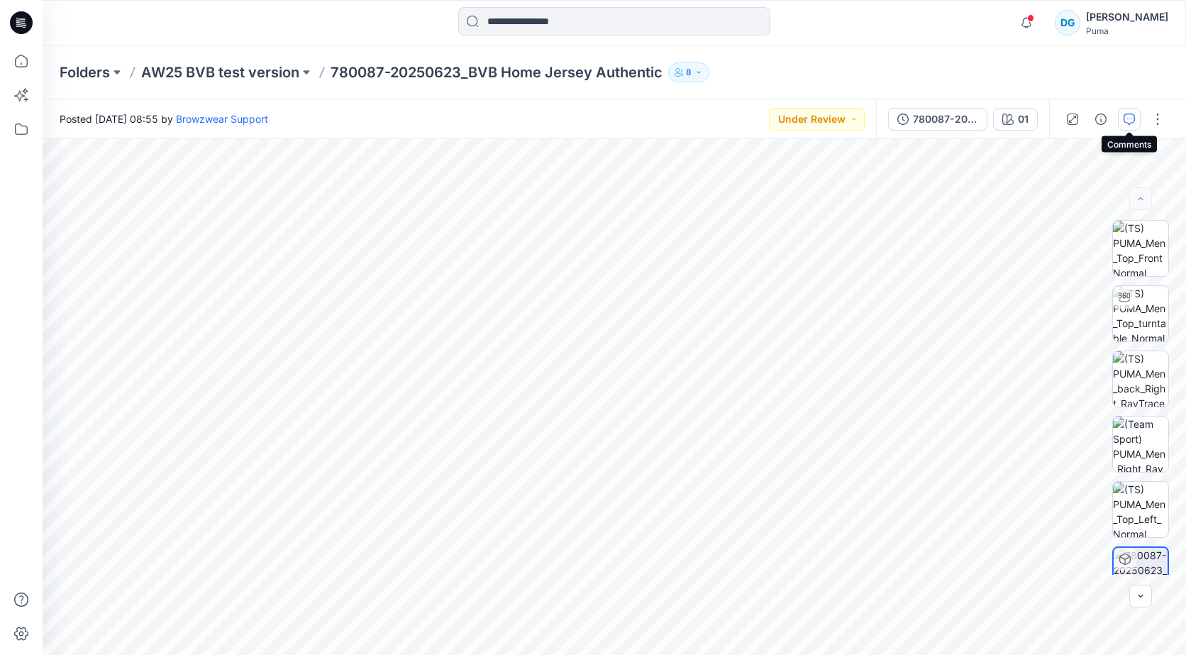
click at [1132, 116] on icon "button" at bounding box center [1128, 118] width 11 height 11
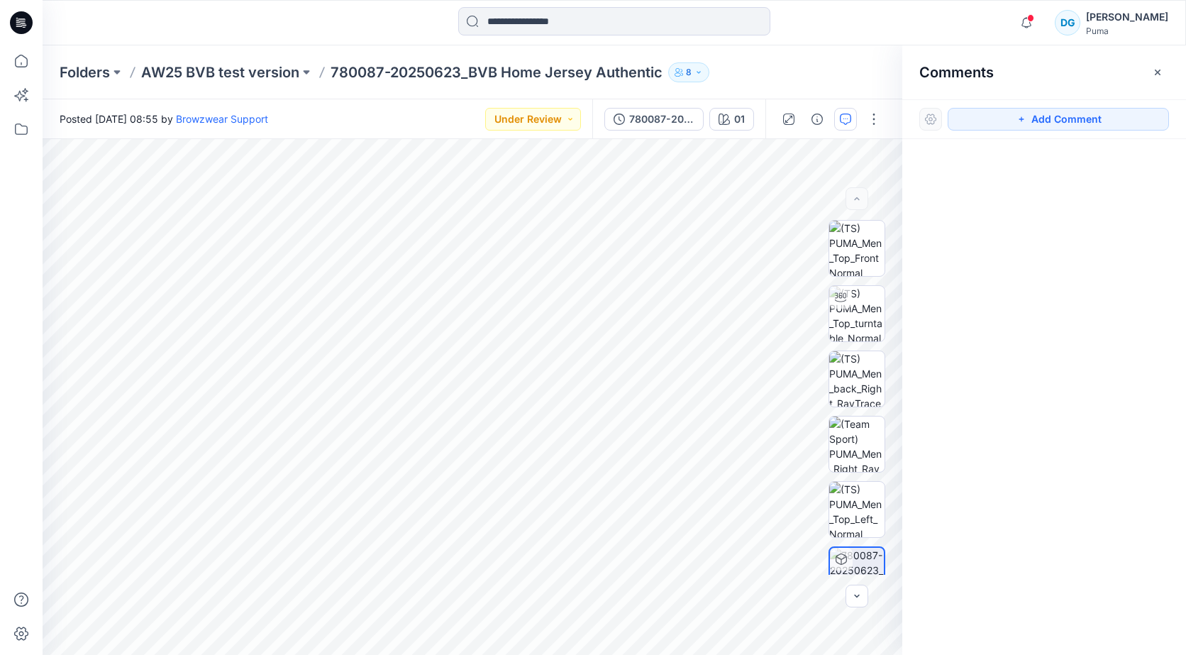
click at [380, 70] on p "780087-20250623_BVB Home Jersey Authentic" at bounding box center [496, 72] width 332 height 20
click at [257, 68] on p "AW25 BVB test version" at bounding box center [220, 72] width 158 height 20
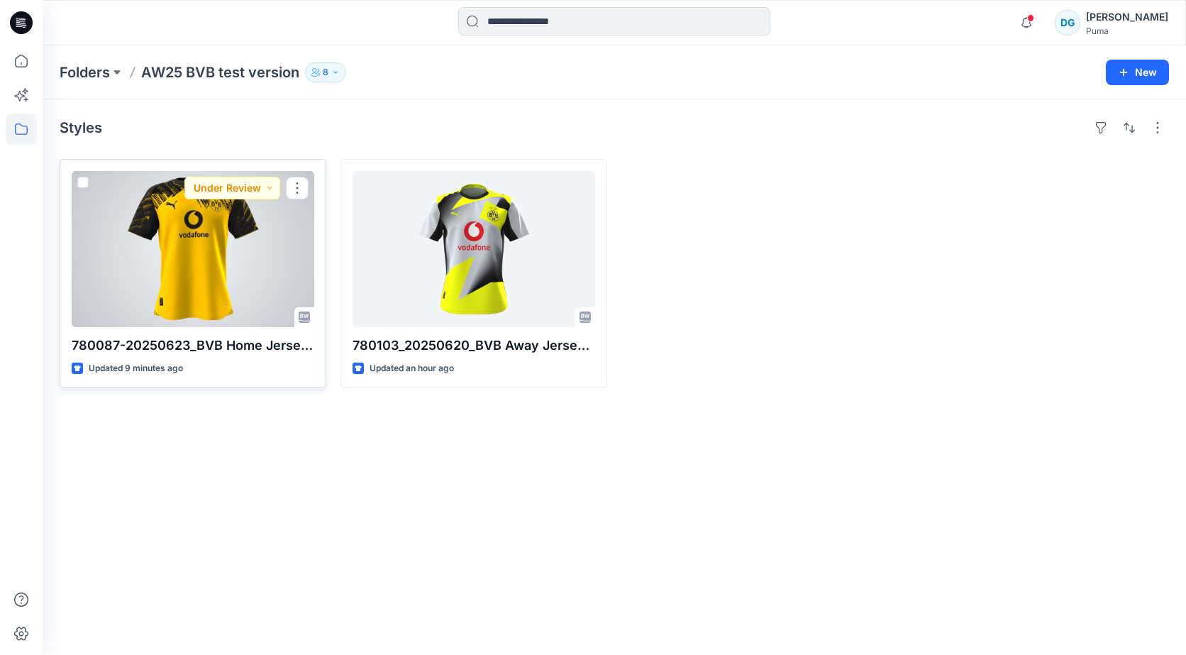
click at [222, 255] on div at bounding box center [193, 249] width 243 height 156
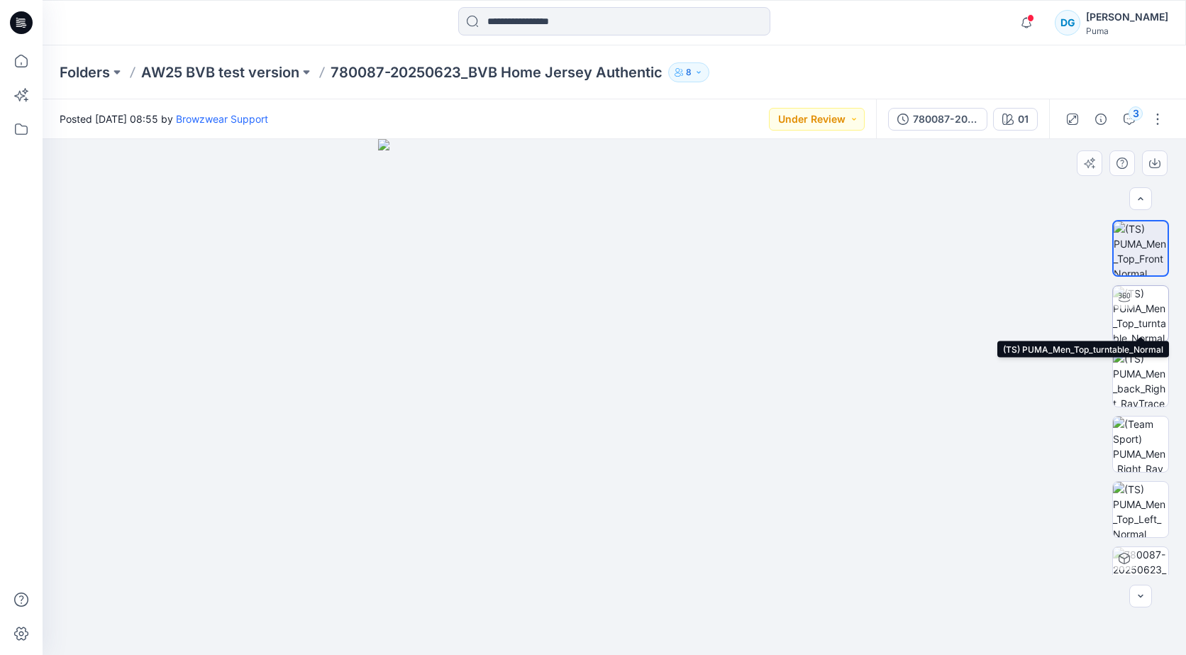
scroll to position [28, 0]
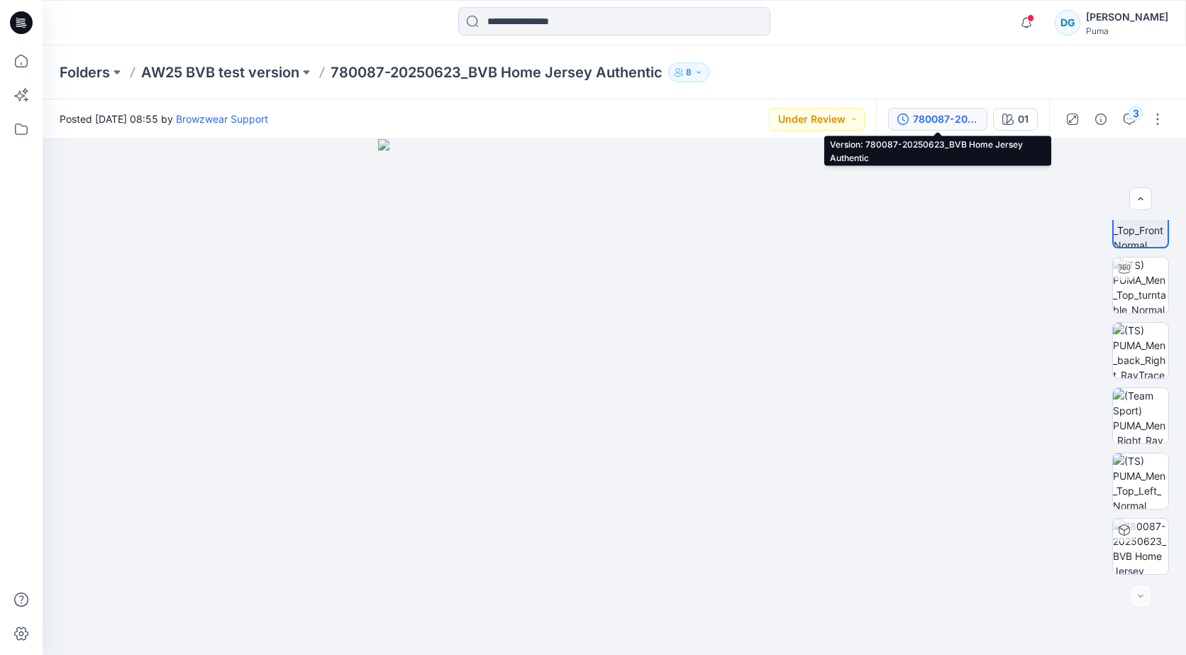
click at [943, 121] on div "780087-20250623_BVB Home Jersey Authentic" at bounding box center [945, 119] width 65 height 16
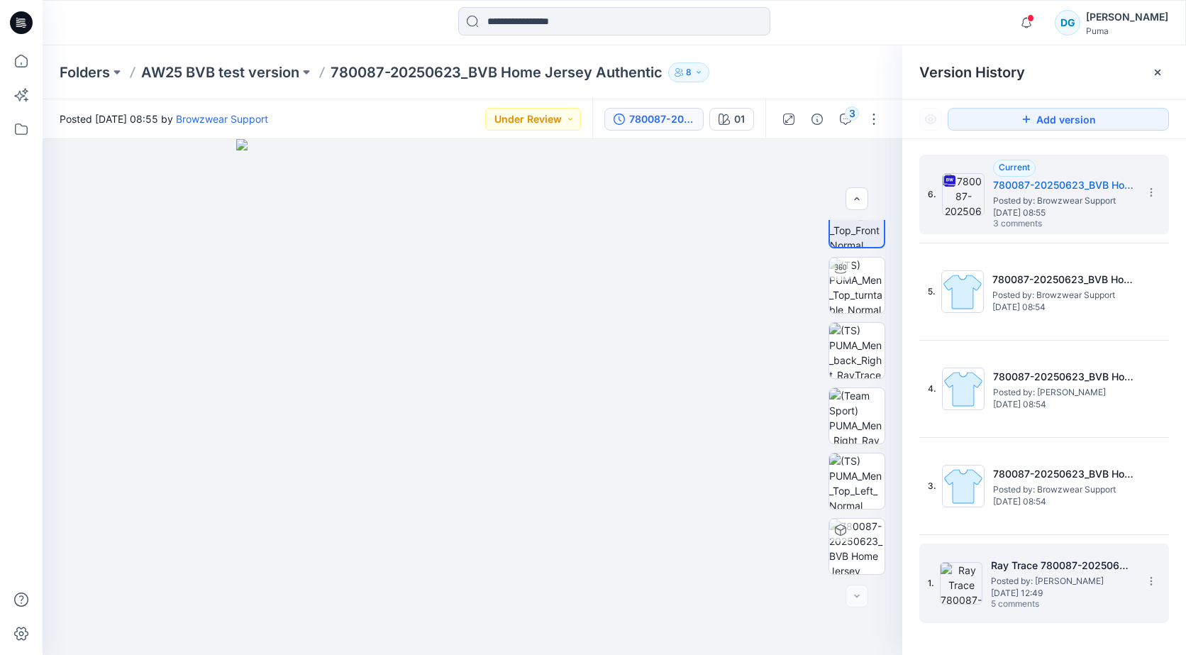
click at [1035, 572] on h5 "Ray Trace 780087-20250623_BVB Home Jersey Authentic" at bounding box center [1062, 565] width 142 height 17
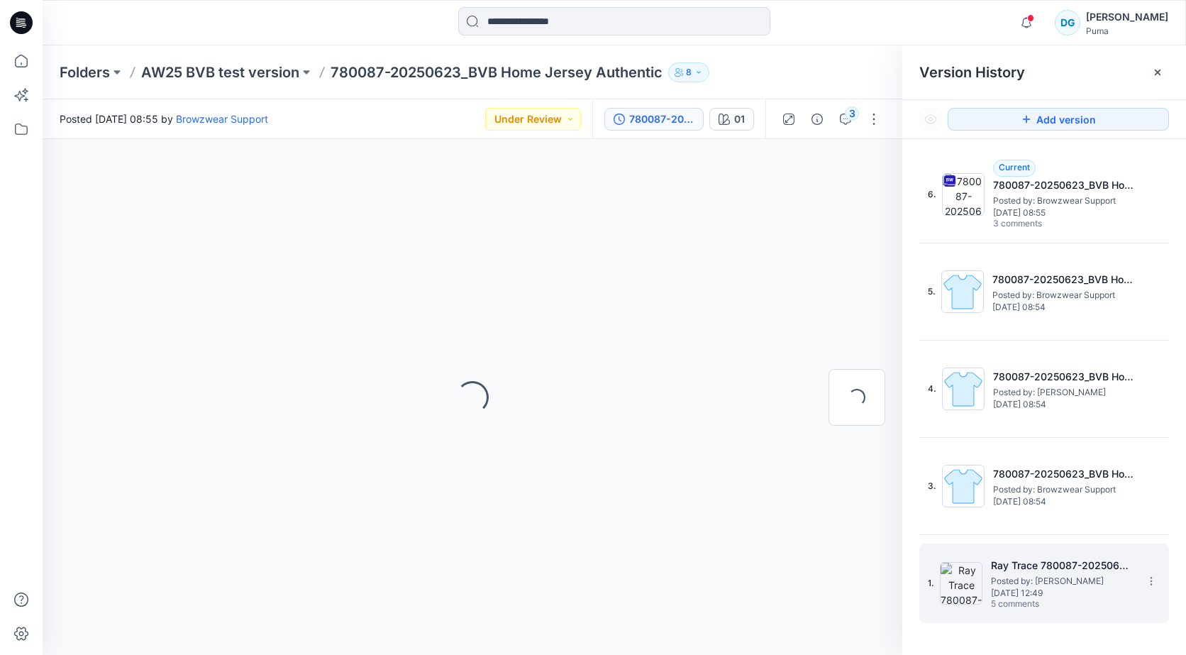
scroll to position [0, 0]
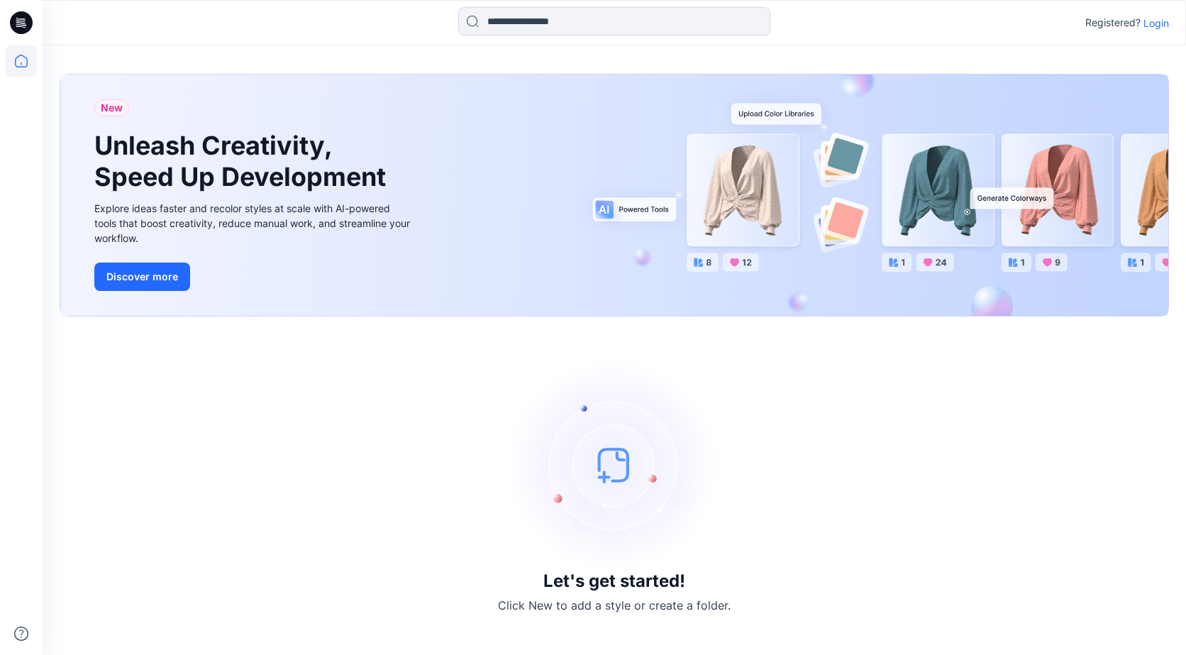
click at [18, 22] on icon at bounding box center [18, 22] width 4 height 1
